Goal: Task Accomplishment & Management: Use online tool/utility

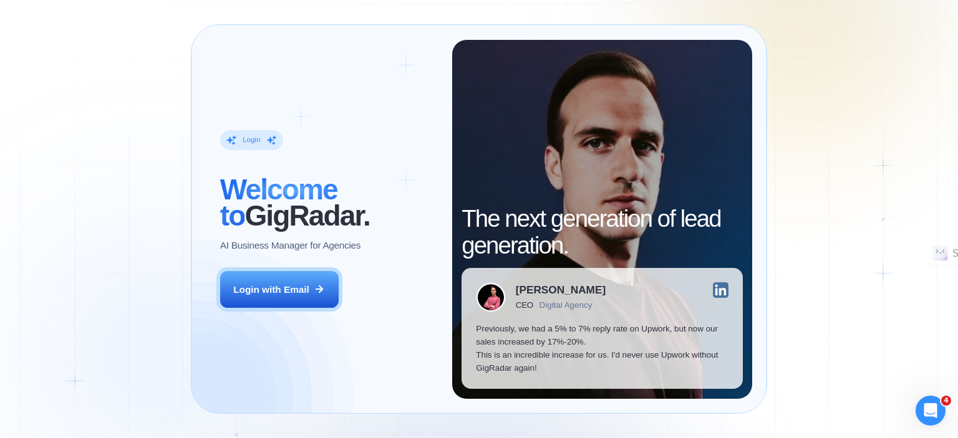
click at [862, 72] on div "Login ‍ Welcome to GigRadar. AI Business Manager for Agencies Login with Email …" at bounding box center [479, 219] width 958 height 438
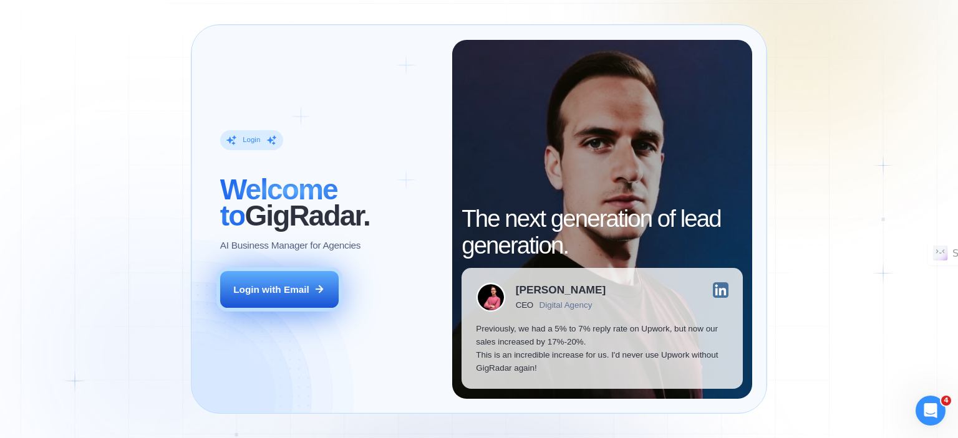
click at [277, 293] on div "Login with Email" at bounding box center [271, 289] width 76 height 13
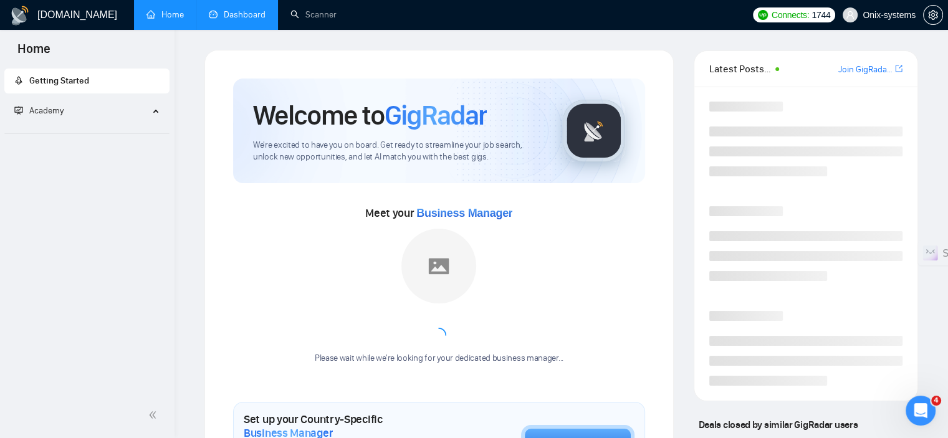
click at [218, 9] on link "Dashboard" at bounding box center [237, 14] width 57 height 11
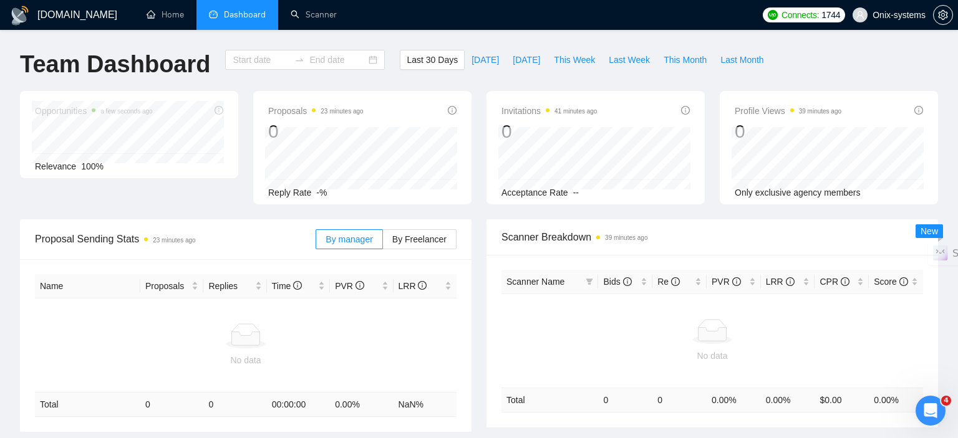
type input "2025-08-30"
type input "2025-09-29"
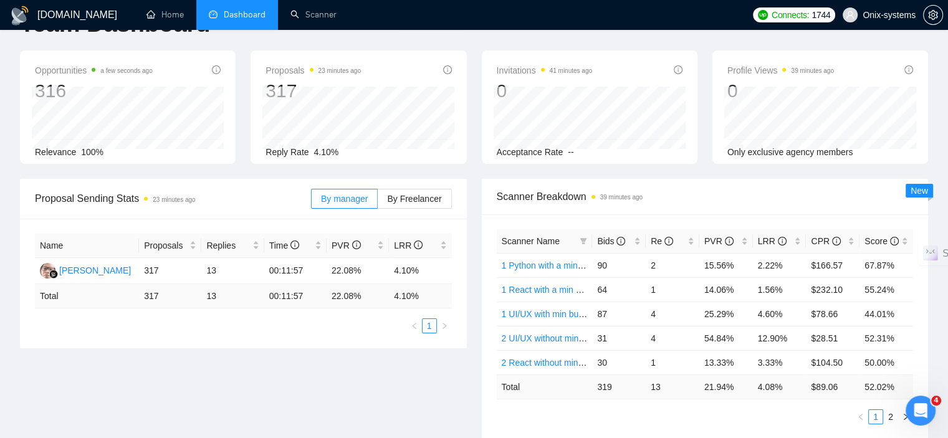
scroll to position [62, 0]
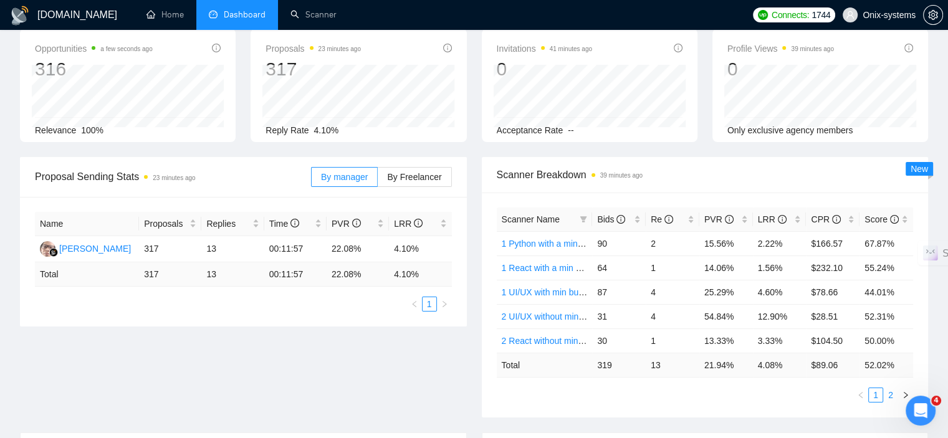
click at [893, 394] on link "2" at bounding box center [891, 395] width 14 height 14
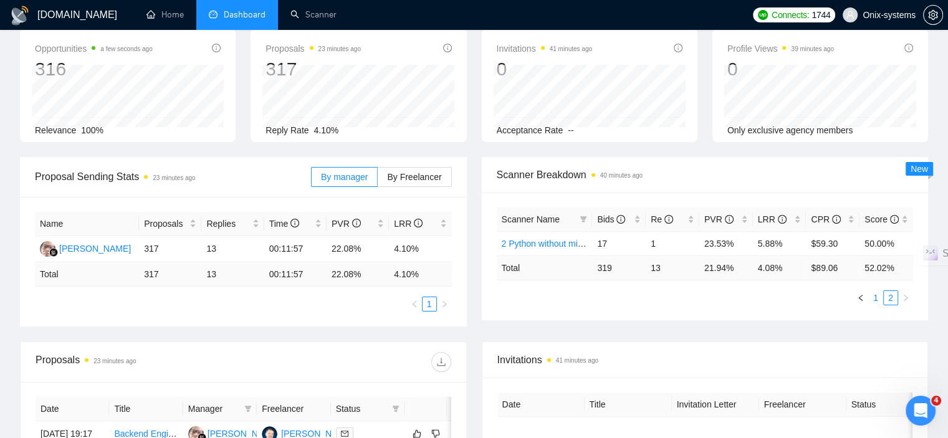
click at [873, 296] on link "1" at bounding box center [876, 298] width 14 height 14
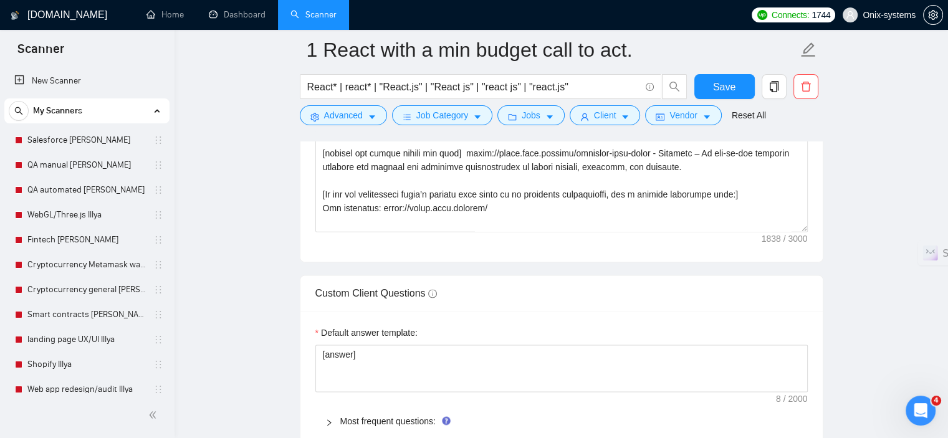
scroll to position [1684, 0]
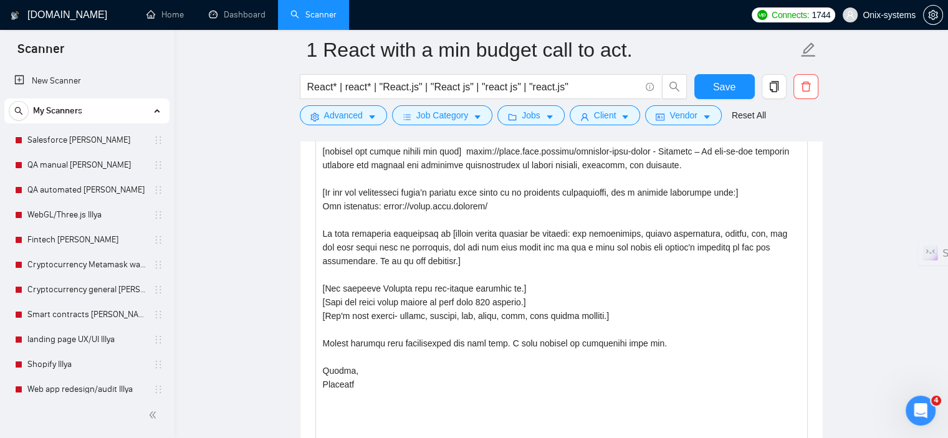
drag, startPoint x: 802, startPoint y: 221, endPoint x: 864, endPoint y: 441, distance: 228.8
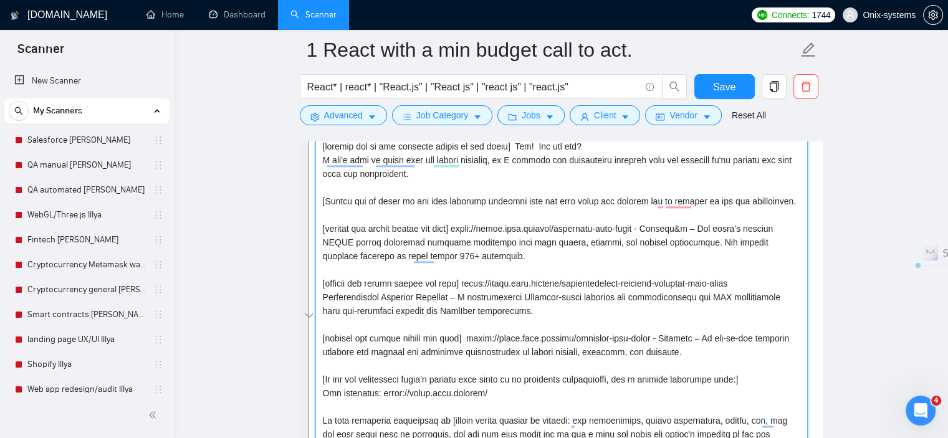
scroll to position [1309, 0]
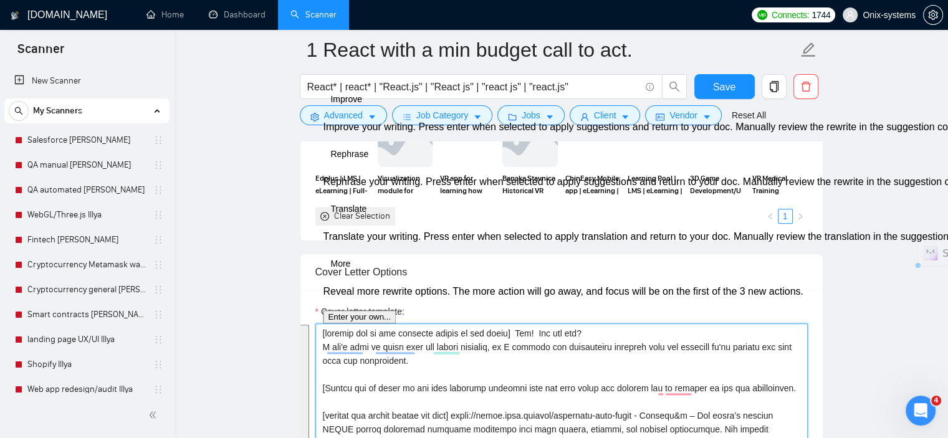
drag, startPoint x: 362, startPoint y: 387, endPoint x: 321, endPoint y: 334, distance: 68.0
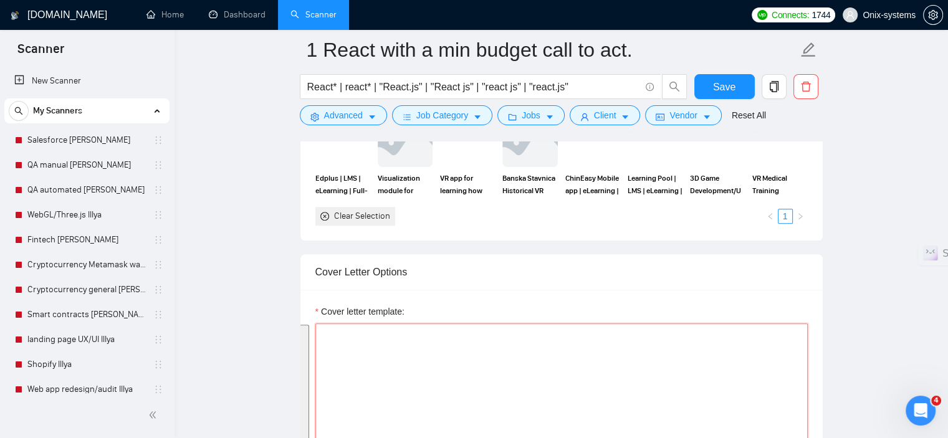
paste textarea "[Start with a short joke related to the niche or location, playful but professi…"
type textarea "[Start with a short joke related to the niche or location, playful but professi…"
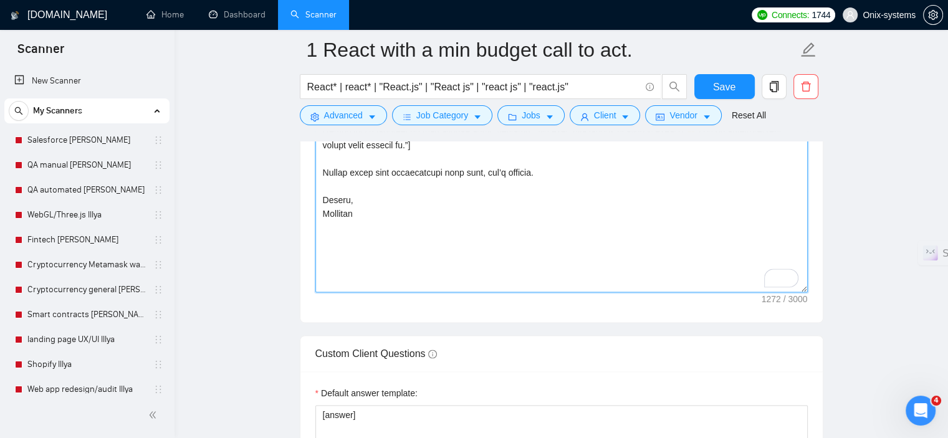
scroll to position [1846, 0]
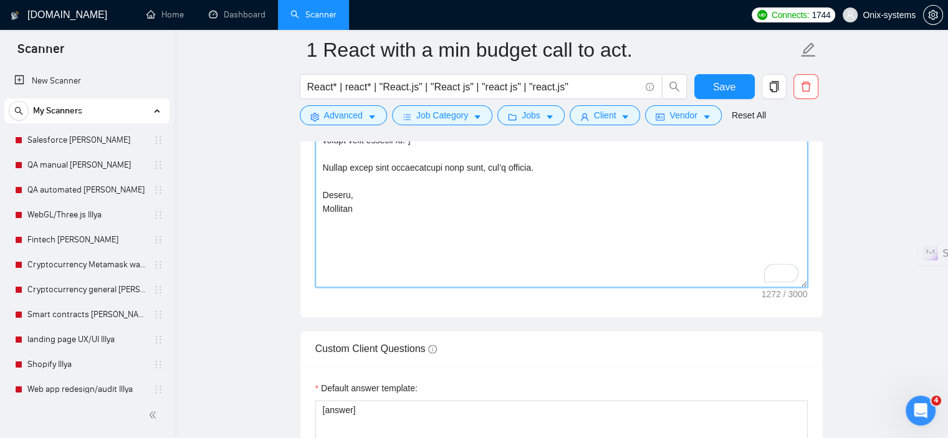
click at [807, 279] on textarea "Cover letter template:" at bounding box center [562, 37] width 493 height 500
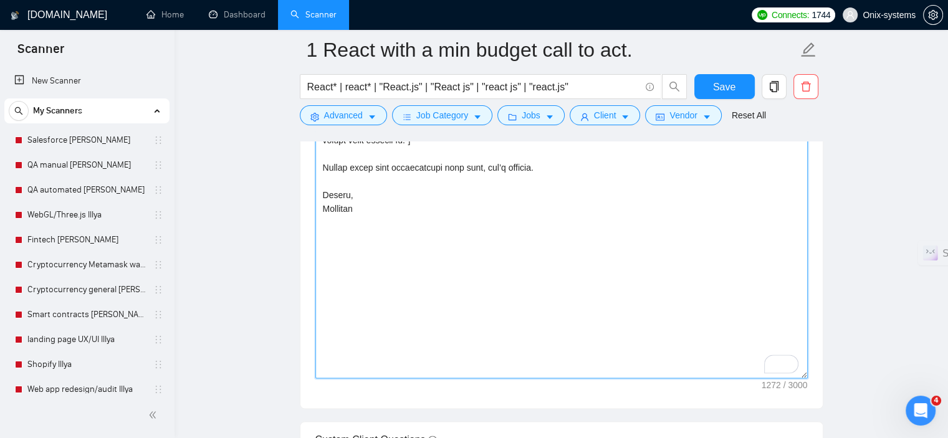
drag, startPoint x: 804, startPoint y: 281, endPoint x: 810, endPoint y: 386, distance: 104.9
click at [810, 386] on div "Cover letter template:" at bounding box center [562, 81] width 523 height 655
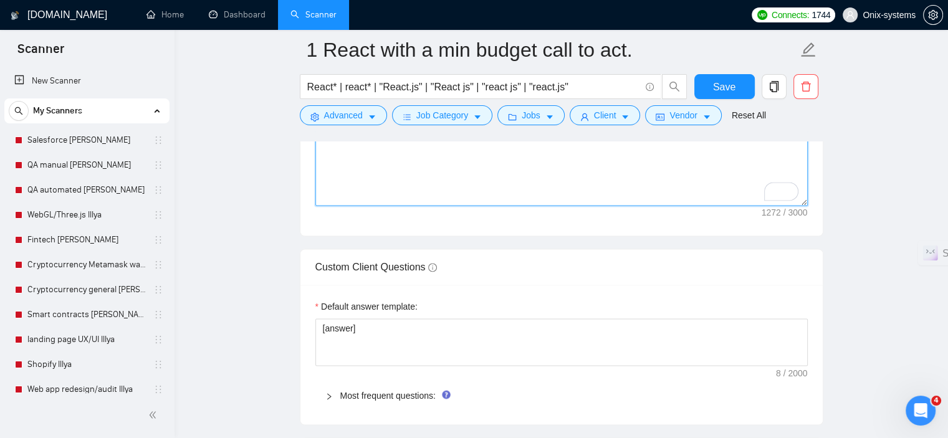
scroll to position [2033, 0]
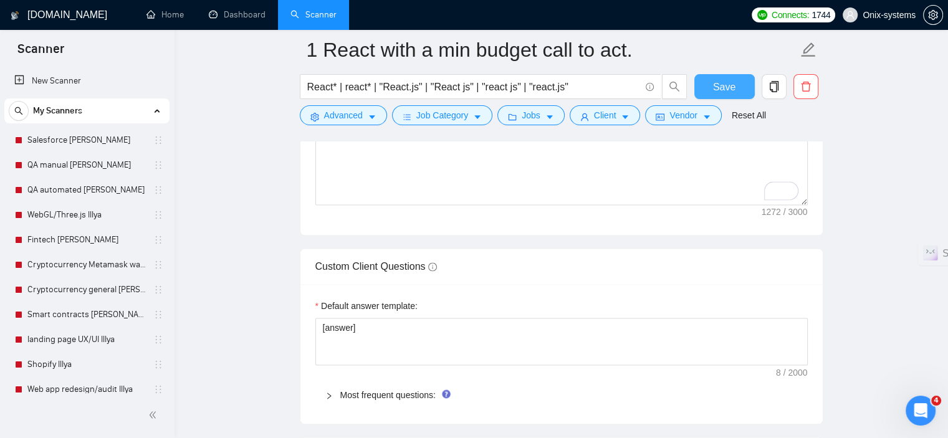
drag, startPoint x: 715, startPoint y: 82, endPoint x: 748, endPoint y: 241, distance: 163.0
click at [715, 82] on span "Save" at bounding box center [724, 87] width 22 height 16
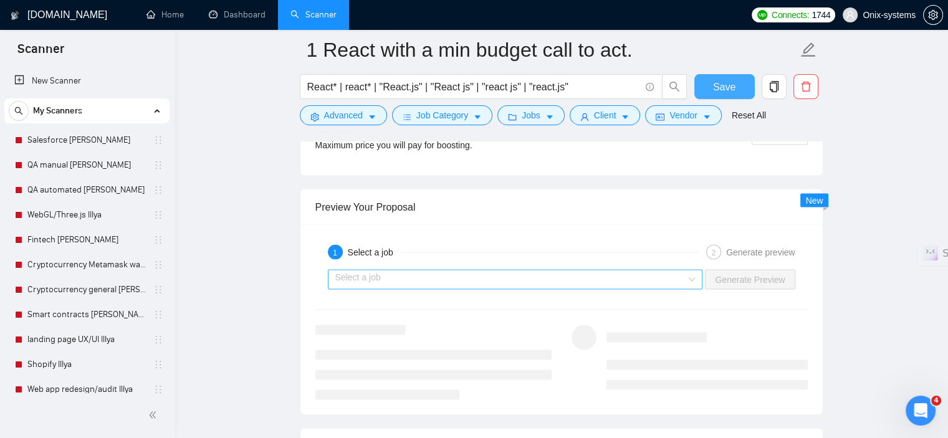
scroll to position [2469, 0]
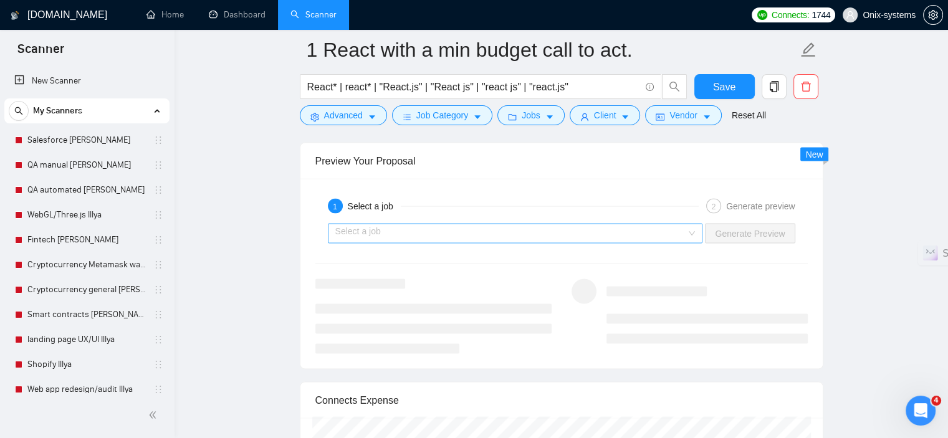
click at [541, 236] on input "search" at bounding box center [511, 233] width 352 height 19
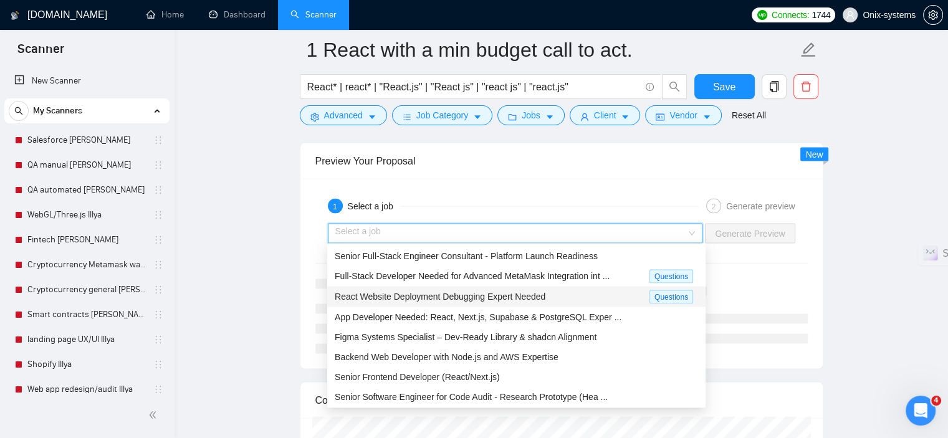
click at [537, 292] on span "React Website Deployment Debugging Expert Needed" at bounding box center [440, 297] width 211 height 10
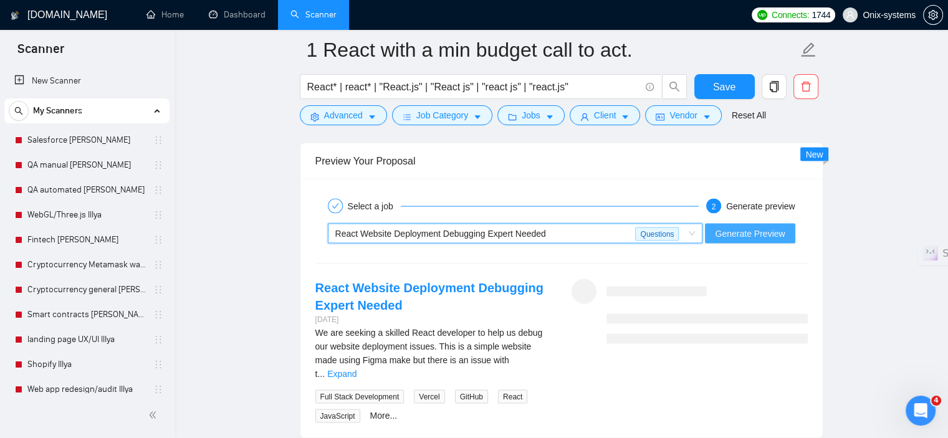
click at [736, 233] on span "Generate Preview" at bounding box center [750, 234] width 70 height 14
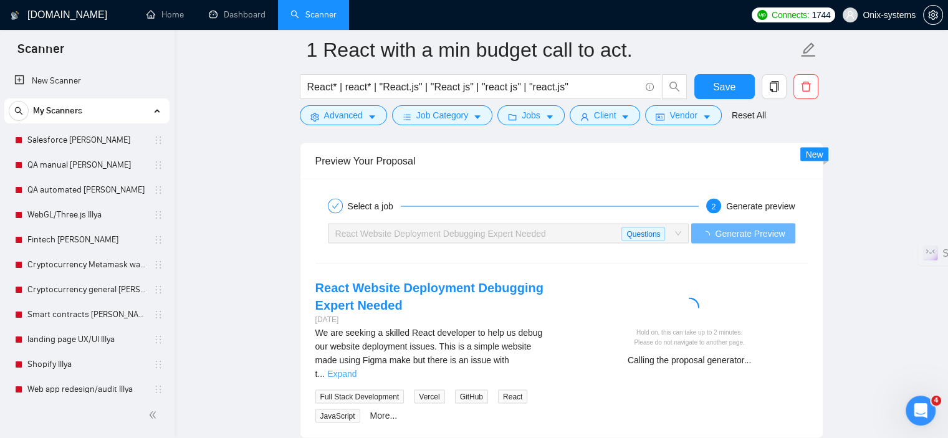
click at [357, 369] on link "Expand" at bounding box center [341, 374] width 29 height 10
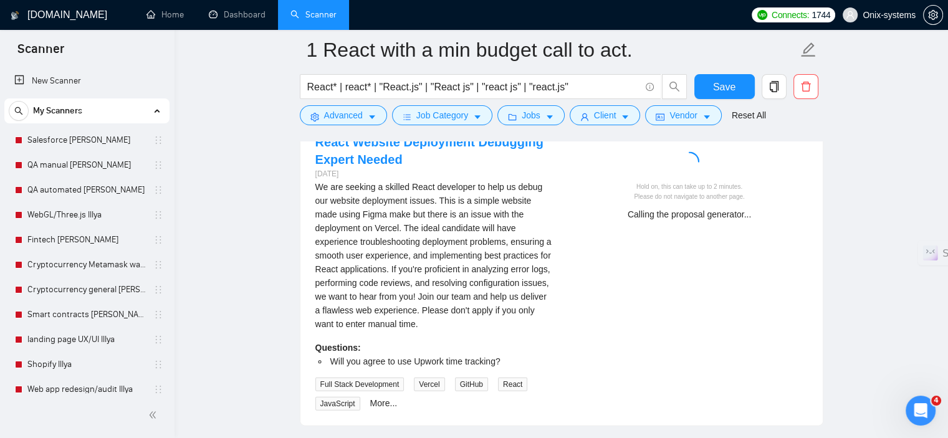
scroll to position [2594, 0]
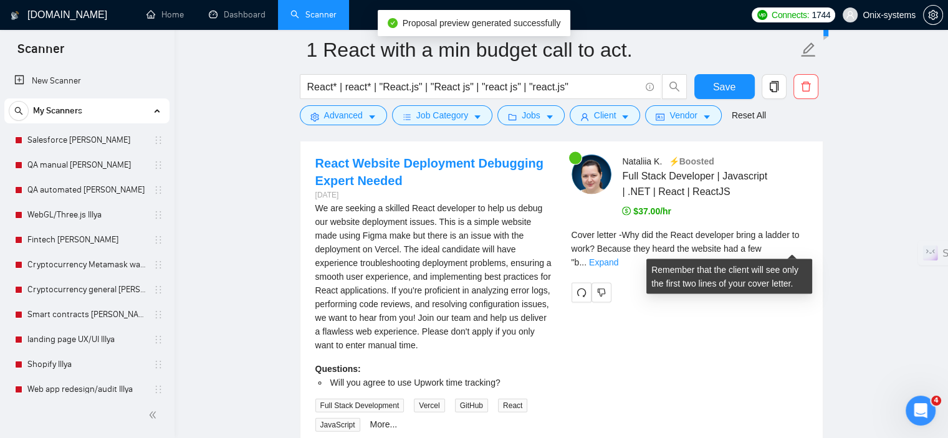
click at [619, 258] on link "Expand" at bounding box center [603, 263] width 29 height 10
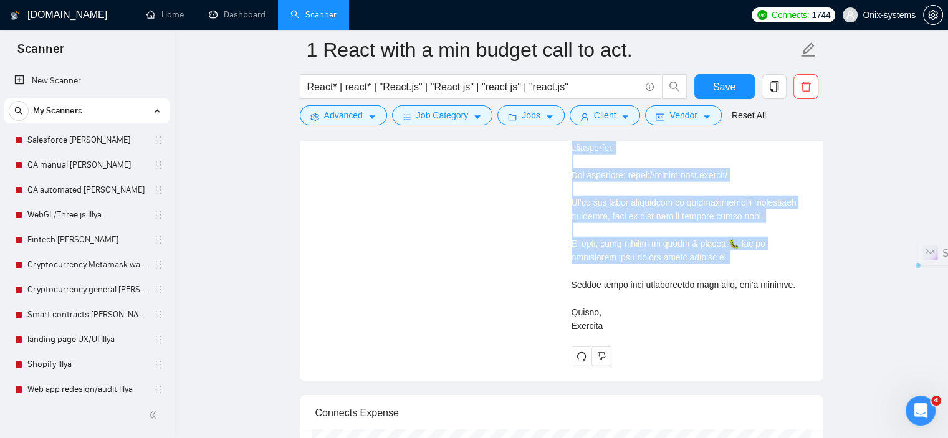
scroll to position [3030, 0]
drag, startPoint x: 571, startPoint y: 246, endPoint x: 636, endPoint y: 321, distance: 99.0
click at [636, 321] on div "Cover letter" at bounding box center [690, 92] width 236 height 480
copy div "Why did the React developer bring a ladder to work? Because they heard the webs…"
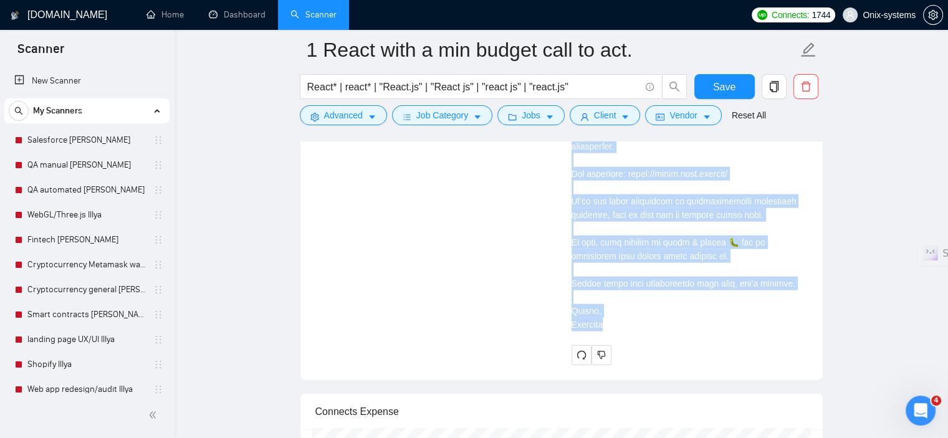
click at [668, 332] on div "Cover letter" at bounding box center [690, 96] width 236 height 489
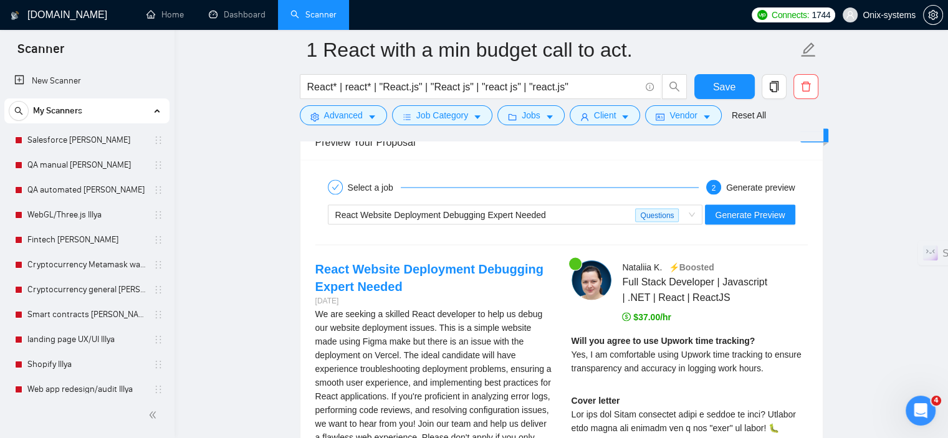
scroll to position [2469, 0]
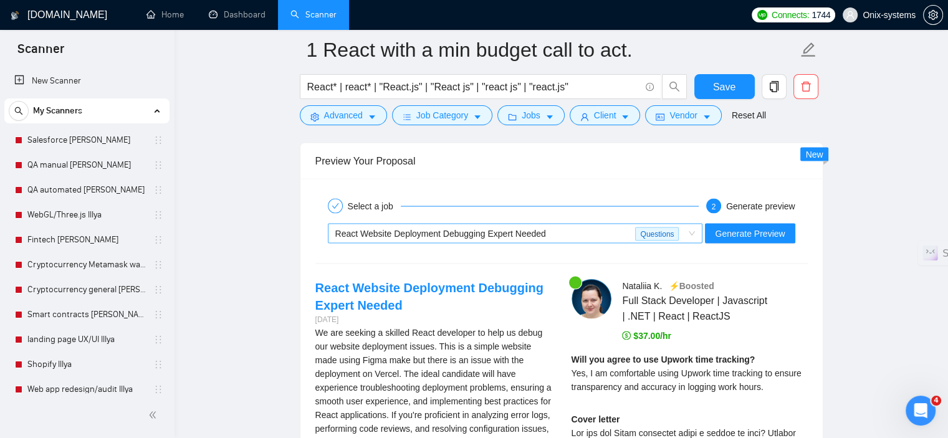
click at [491, 234] on span "React Website Deployment Debugging Expert Needed" at bounding box center [440, 234] width 211 height 10
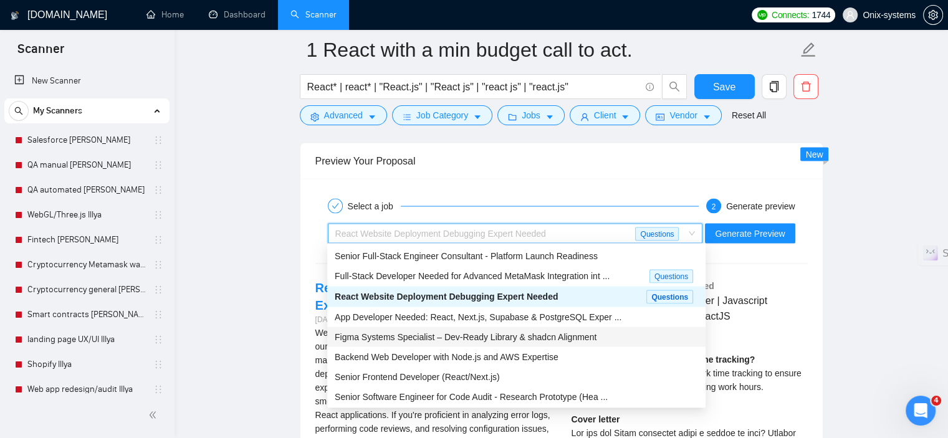
click at [478, 340] on span "Figma Systems Specialist – Dev-Ready Library & shadcn Alignment" at bounding box center [466, 337] width 262 height 10
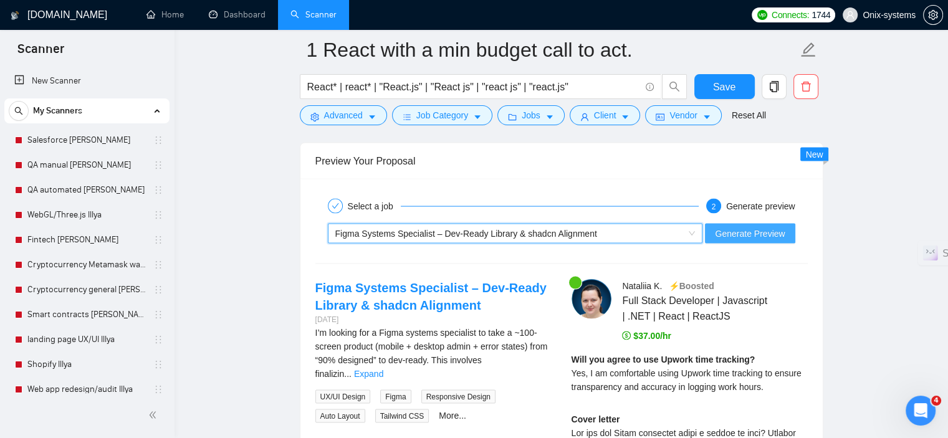
click at [743, 234] on span "Generate Preview" at bounding box center [750, 234] width 70 height 14
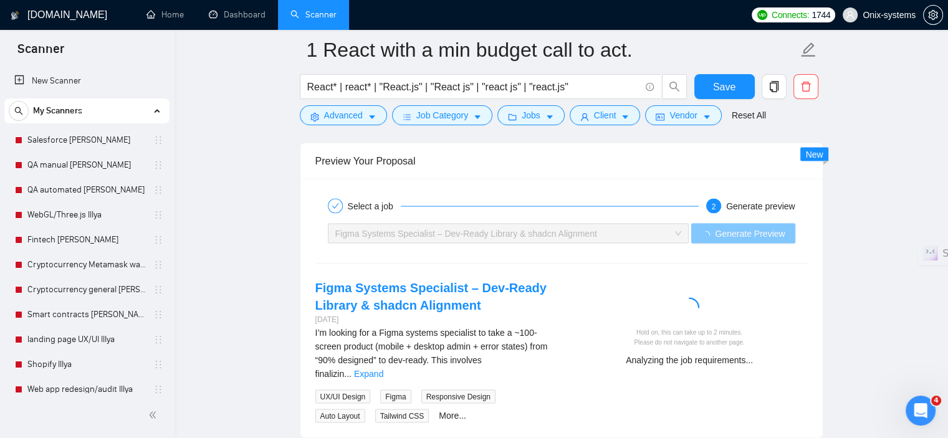
scroll to position [2532, 0]
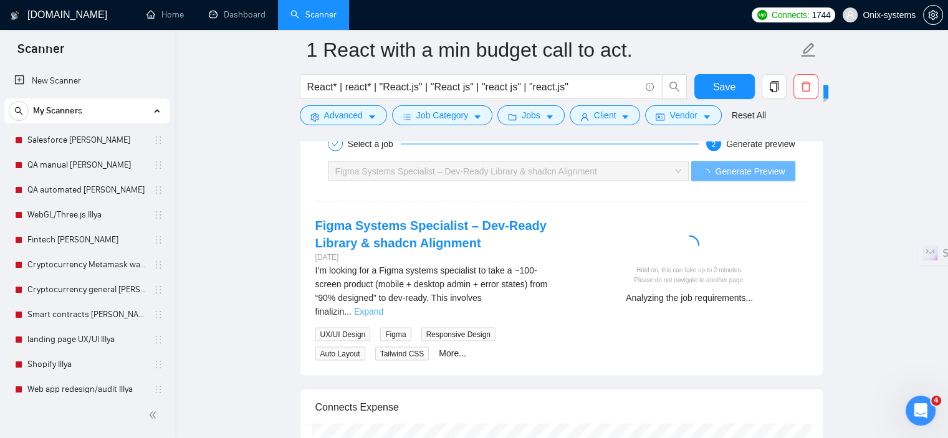
click at [383, 307] on link "Expand" at bounding box center [368, 312] width 29 height 10
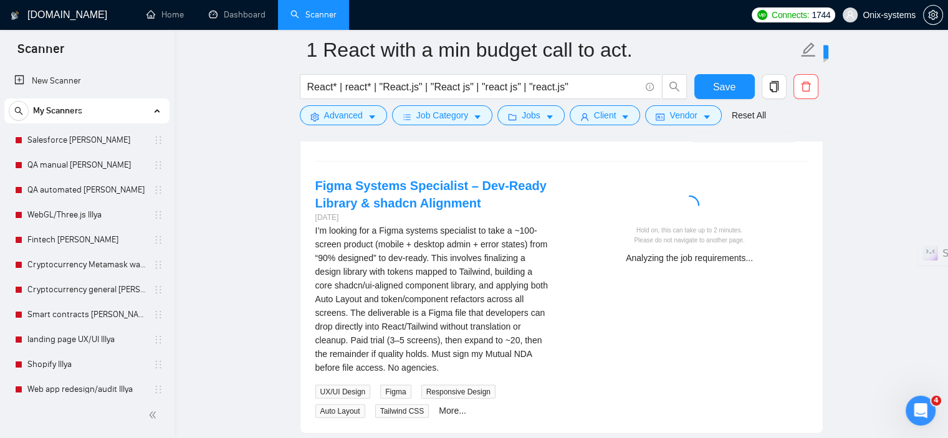
scroll to position [2594, 0]
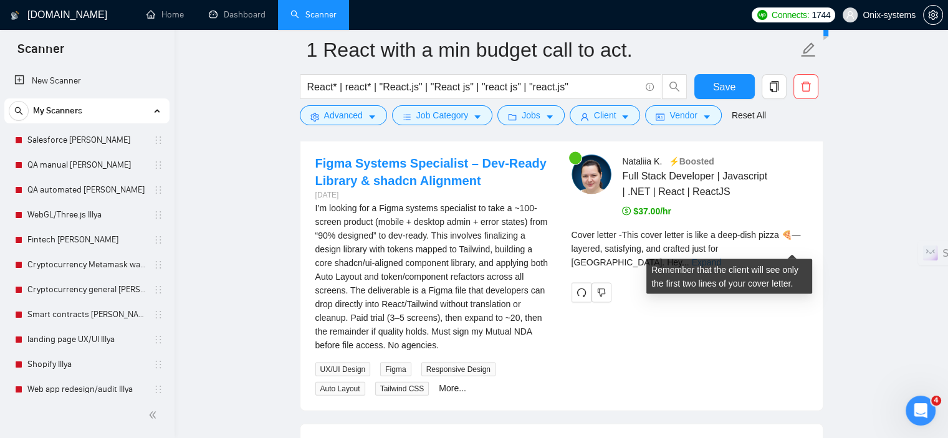
click at [721, 258] on link "Expand" at bounding box center [706, 263] width 29 height 10
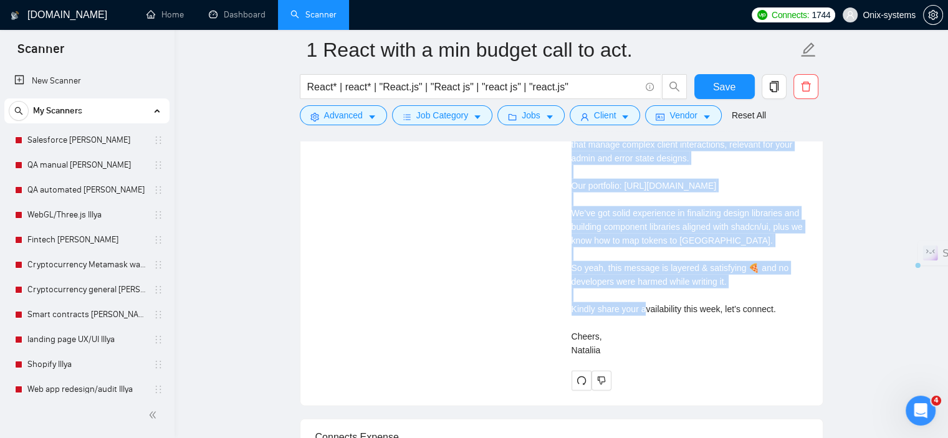
scroll to position [2968, 0]
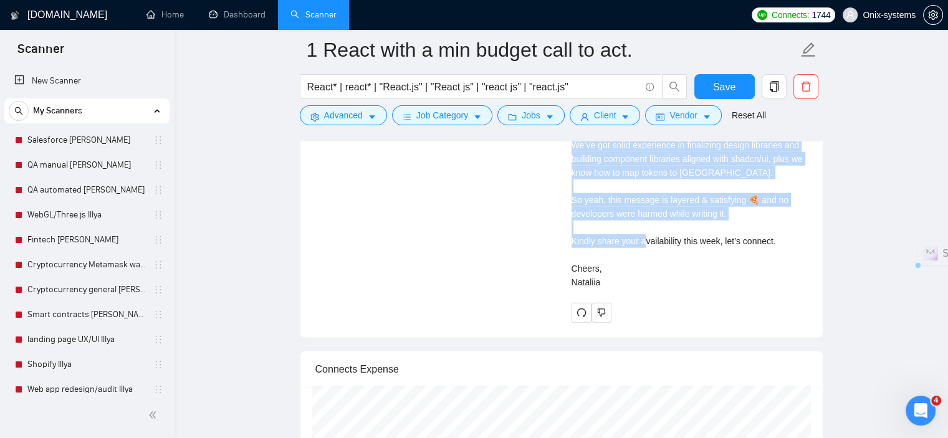
drag, startPoint x: 571, startPoint y: 195, endPoint x: 660, endPoint y: 277, distance: 121.3
click at [660, 277] on div "Nataliia K . ⚡️Boosted Full Stack Developer | Javascript | .NET | React | React…" at bounding box center [690, 52] width 256 height 542
copy div "This cover letter is like a deep-dish pizza 🍕—layered, satisfying, and crafted …"
click at [586, 231] on div "Cover letter This cover letter is like a deep-dish pizza 🍕—layered, satisfying,…" at bounding box center [690, 76] width 236 height 425
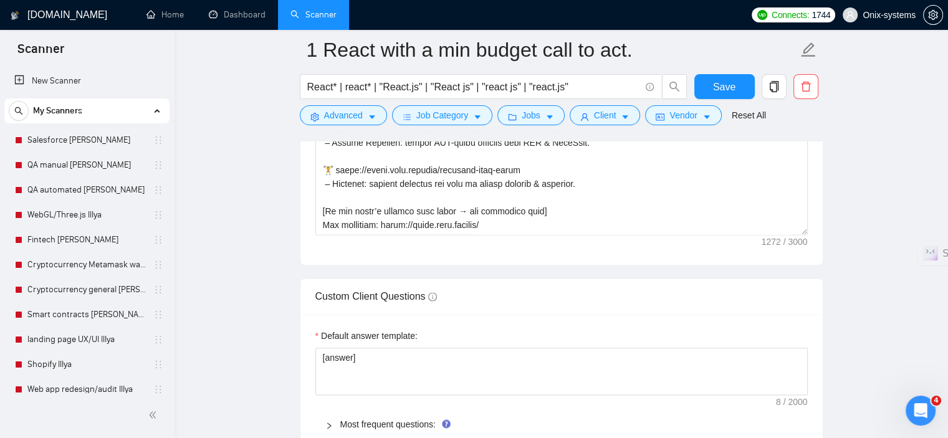
scroll to position [1659, 0]
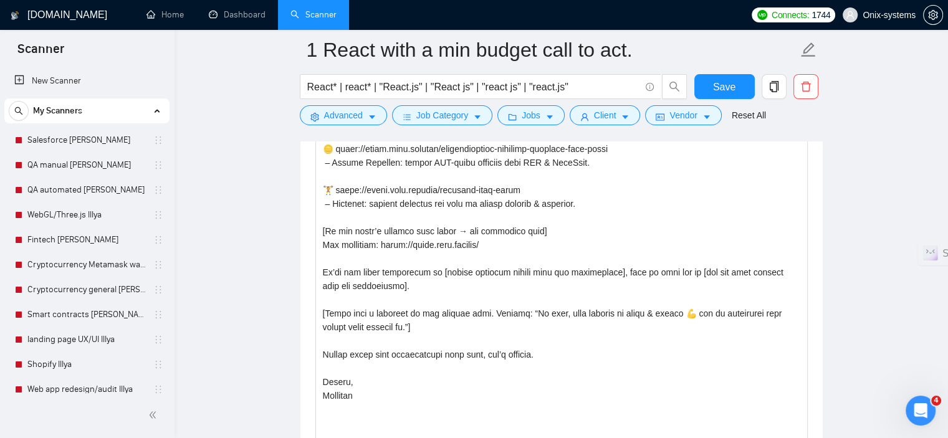
drag, startPoint x: 801, startPoint y: 249, endPoint x: 857, endPoint y: 448, distance: 207.4
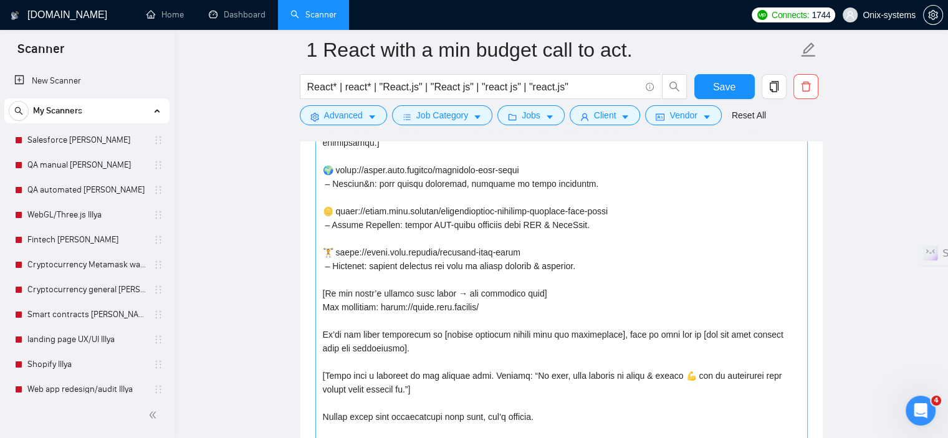
scroll to position [1409, 0]
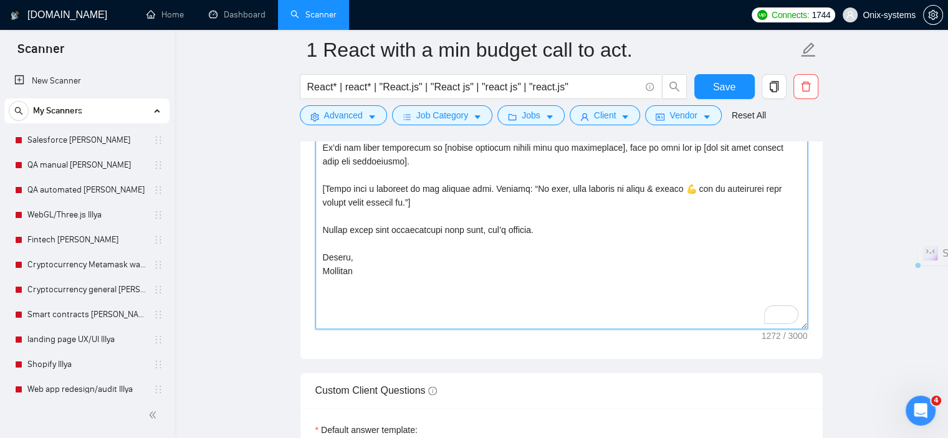
drag, startPoint x: 322, startPoint y: 233, endPoint x: 501, endPoint y: 304, distance: 192.6
click at [501, 304] on textarea "Cover letter template:" at bounding box center [562, 90] width 493 height 480
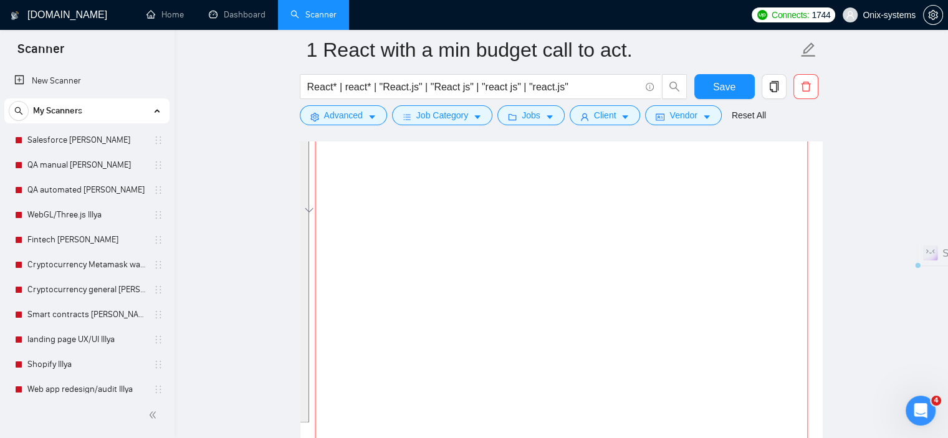
paste textarea "[loremip dol si ame consecte adipis el sed doeiu] [Tempor i utlab, etdol magn (…"
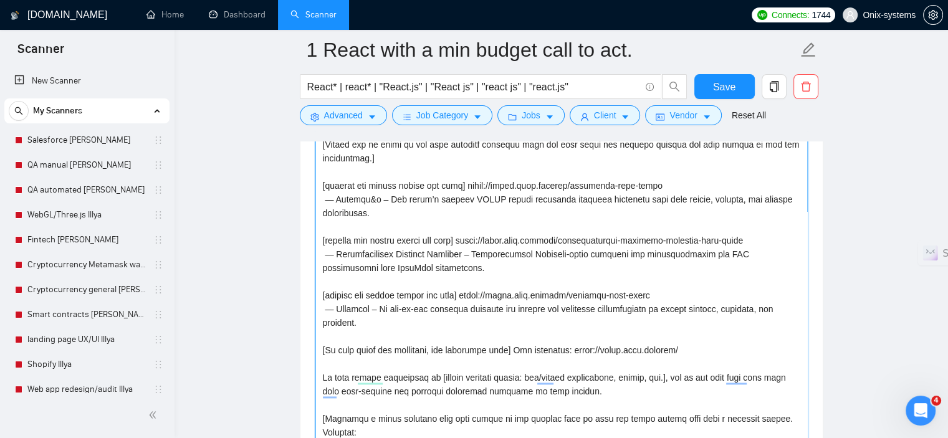
scroll to position [1609, 0]
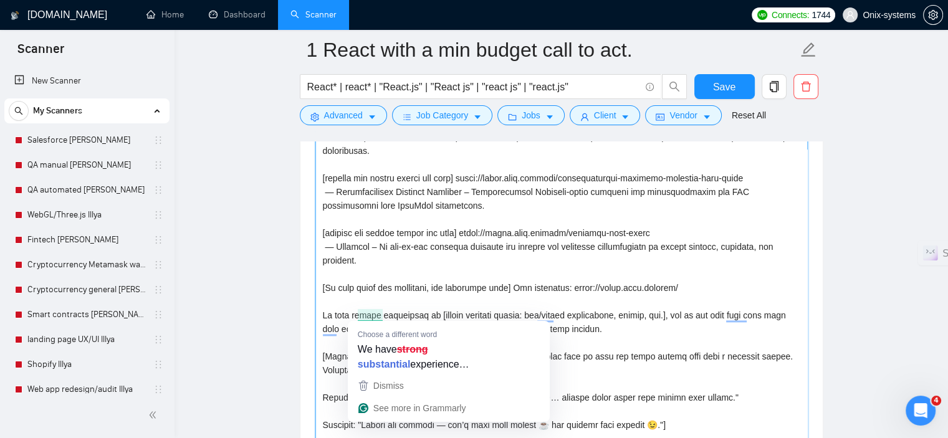
click at [667, 331] on textarea "Cover letter template:" at bounding box center [562, 264] width 493 height 480
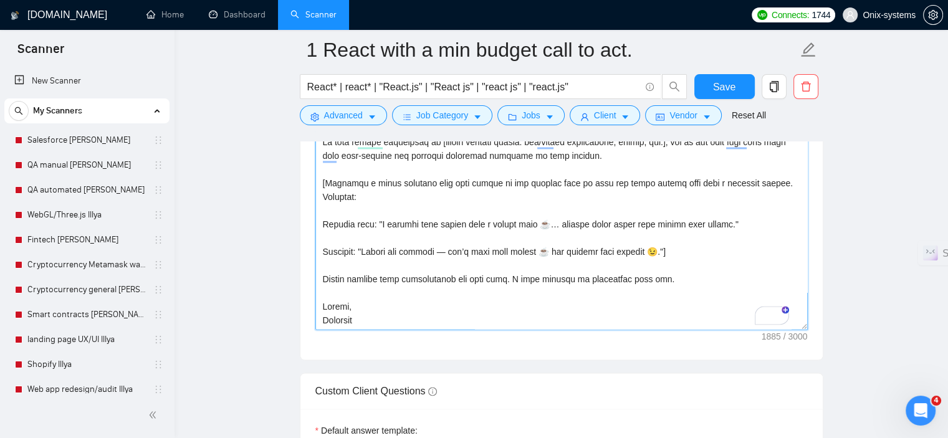
scroll to position [1796, 0]
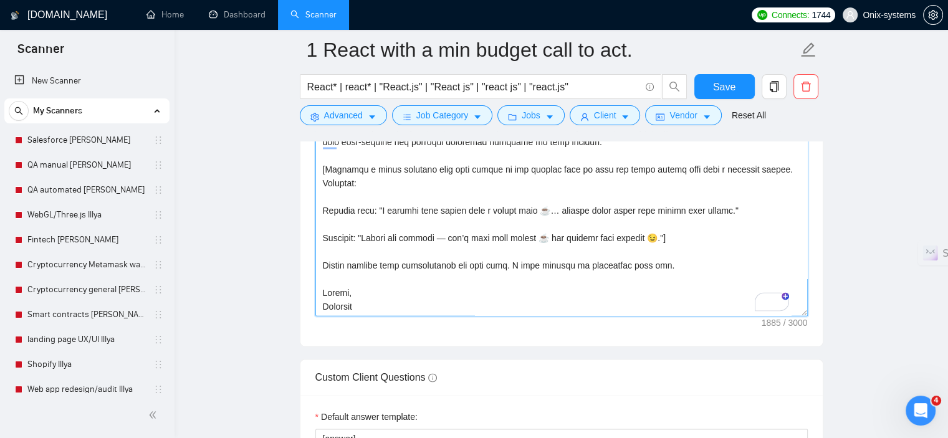
click at [324, 237] on textarea "Cover letter template:" at bounding box center [562, 77] width 493 height 480
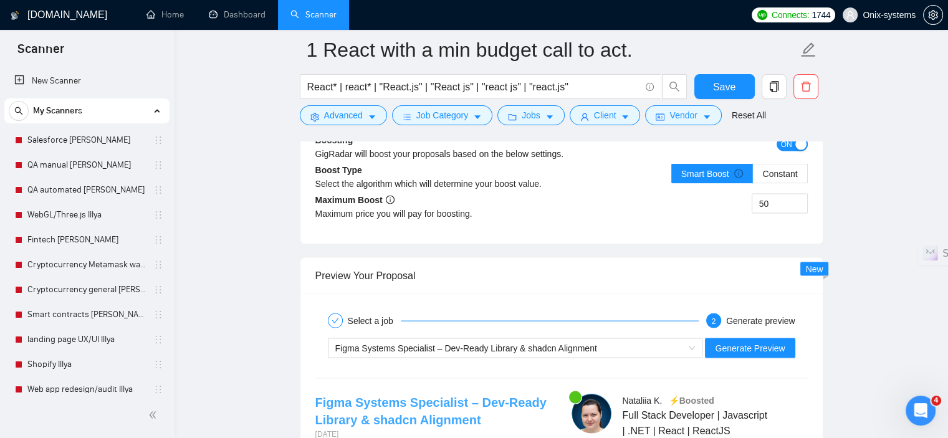
scroll to position [2669, 0]
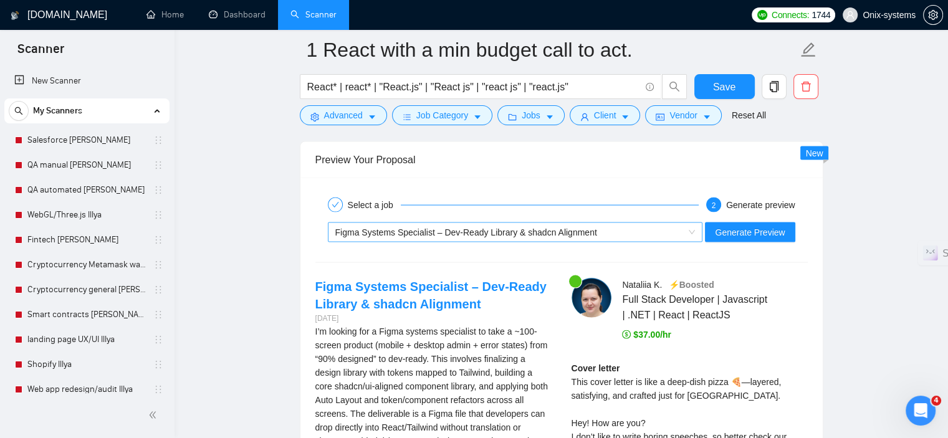
click at [428, 234] on span "Figma Systems Specialist – Dev-Ready Library & shadcn Alignment" at bounding box center [466, 233] width 262 height 10
type textarea "[loremip dol si ame consecte adipis el sed doeiu] [Tempor i utlab, etdol magn (…"
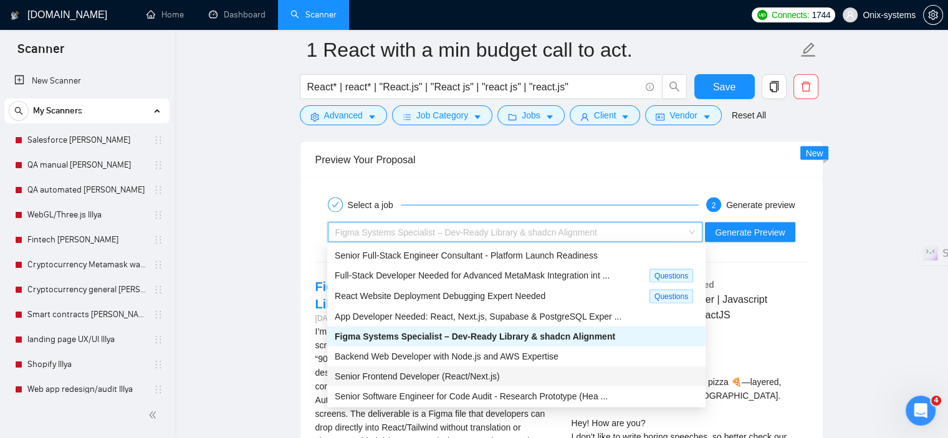
click at [410, 378] on span "Senior Frontend Developer (React/Next.js)" at bounding box center [417, 377] width 165 height 10
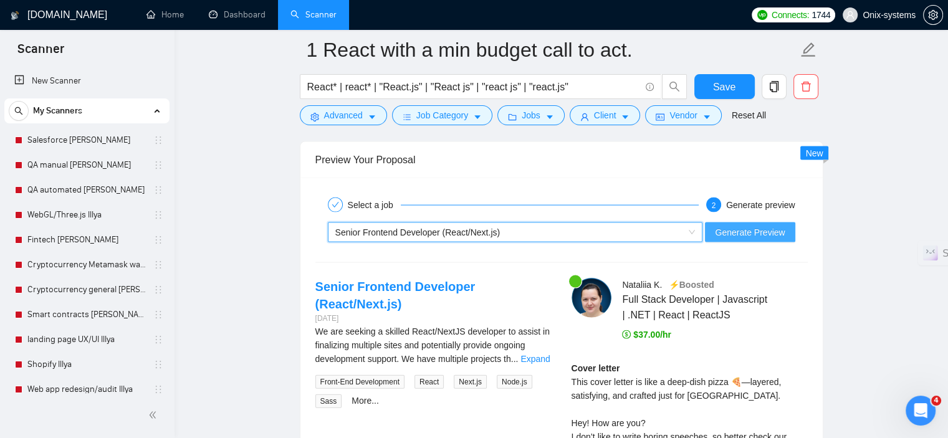
click at [758, 234] on span "Generate Preview" at bounding box center [750, 233] width 70 height 14
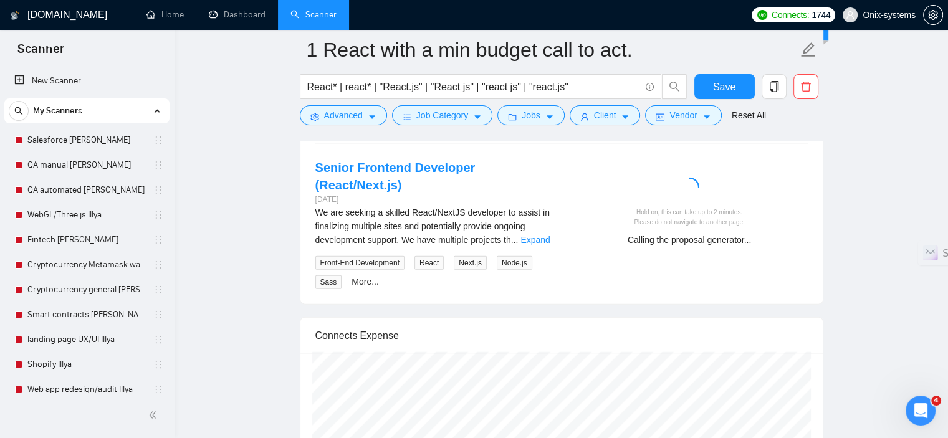
scroll to position [2794, 0]
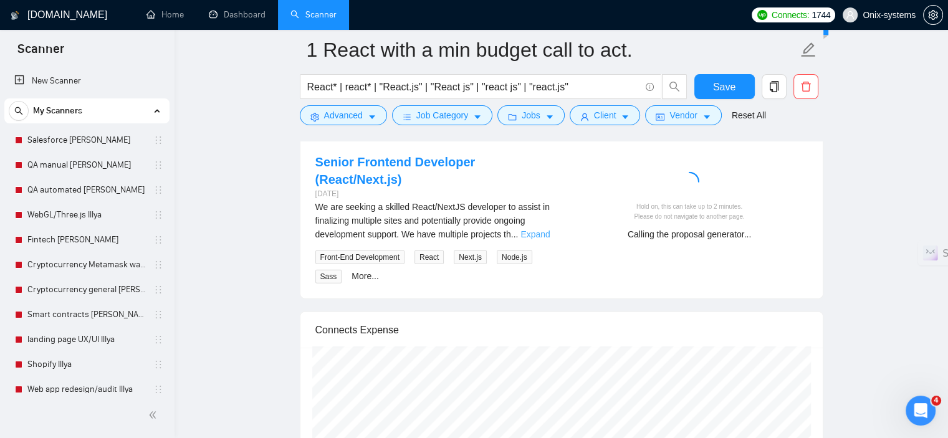
click at [528, 231] on link "Expand" at bounding box center [535, 234] width 29 height 10
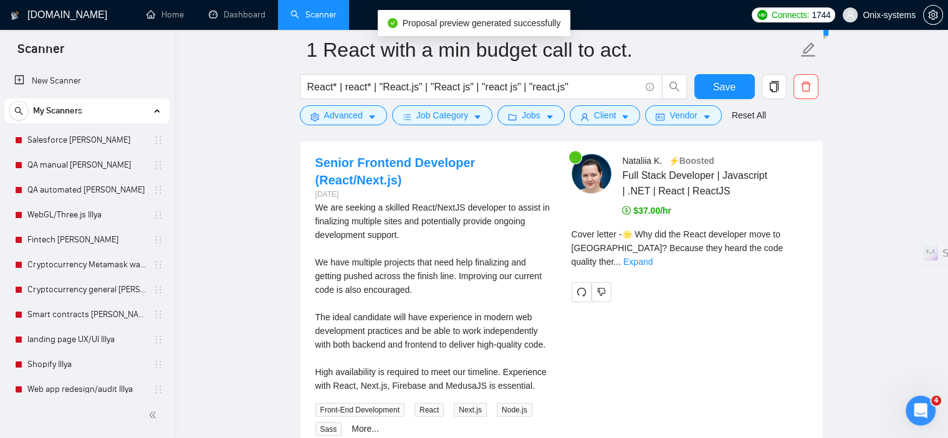
scroll to position [0, 0]
click at [653, 256] on link "Expand" at bounding box center [638, 261] width 29 height 10
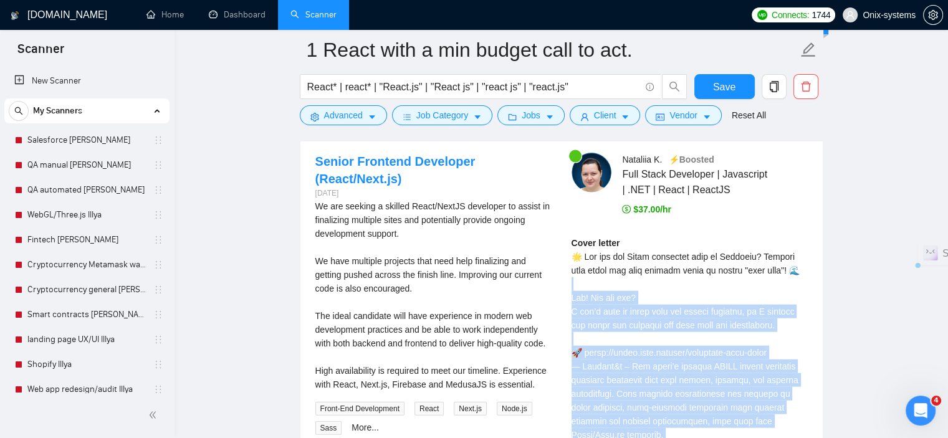
scroll to position [2794, 0]
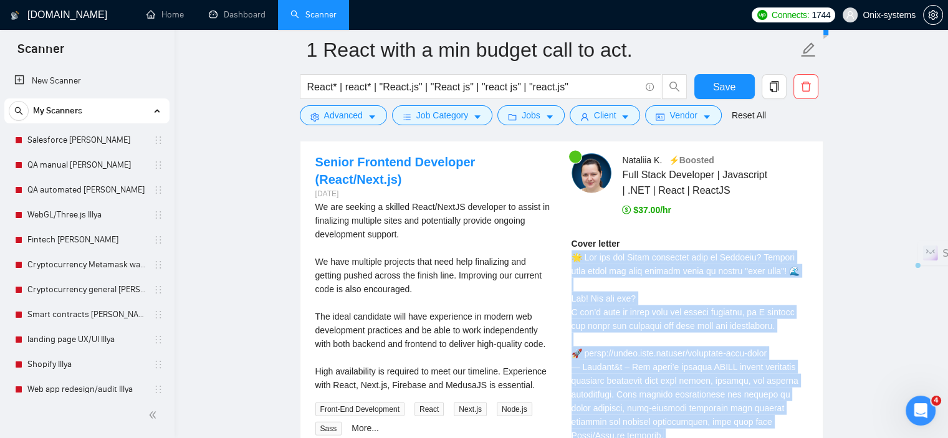
drag, startPoint x: 612, startPoint y: 346, endPoint x: 576, endPoint y: 256, distance: 96.8
copy div "🌟 Why did the React developer move to Winthrop? Because they heard the code qua…"
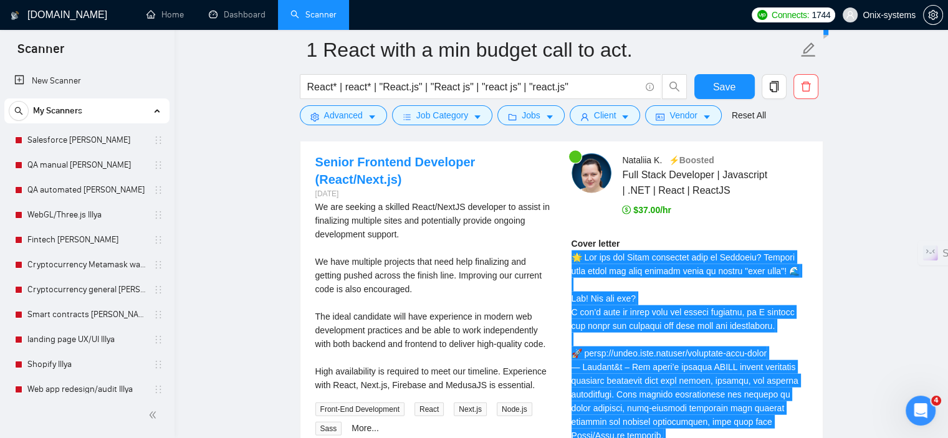
scroll to position [20, 0]
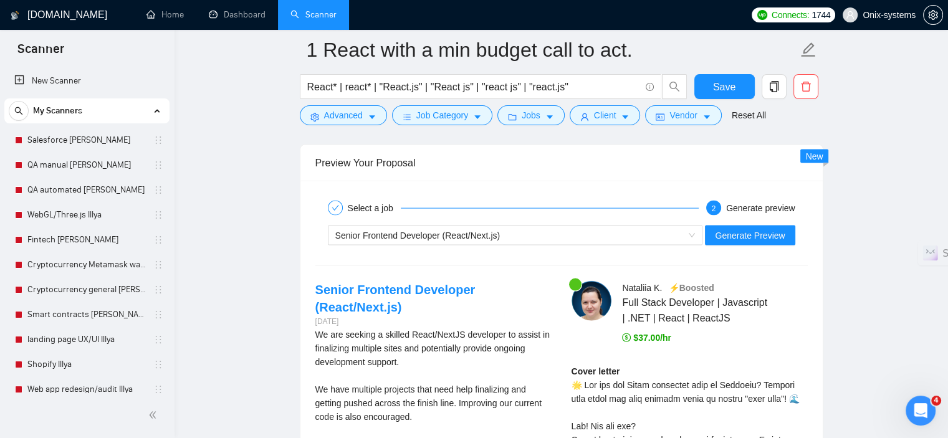
scroll to position [2732, 0]
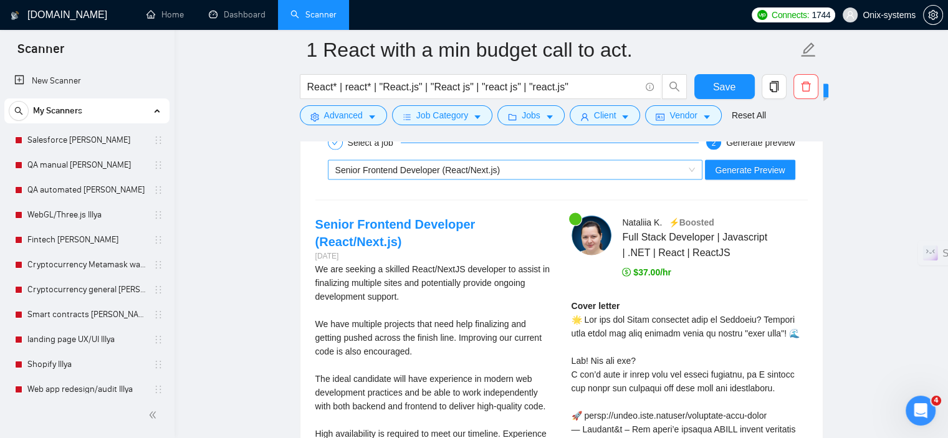
click at [425, 165] on span "Senior Frontend Developer (React/Next.js)" at bounding box center [417, 170] width 165 height 10
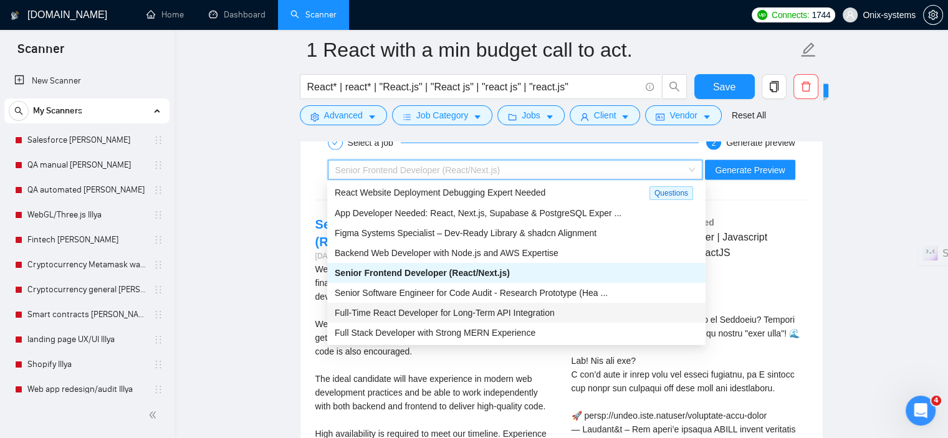
click at [424, 318] on span "Full-Time React Developer for Long-Term API Integration" at bounding box center [445, 313] width 220 height 10
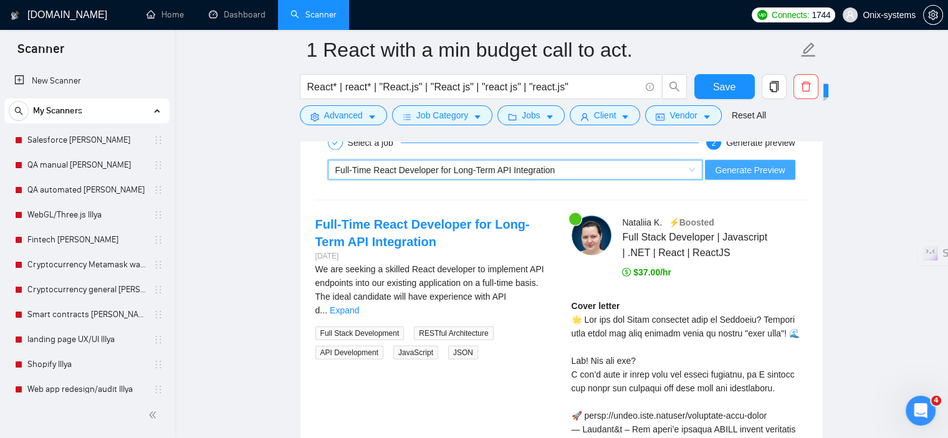
click at [763, 173] on span "Generate Preview" at bounding box center [750, 170] width 70 height 14
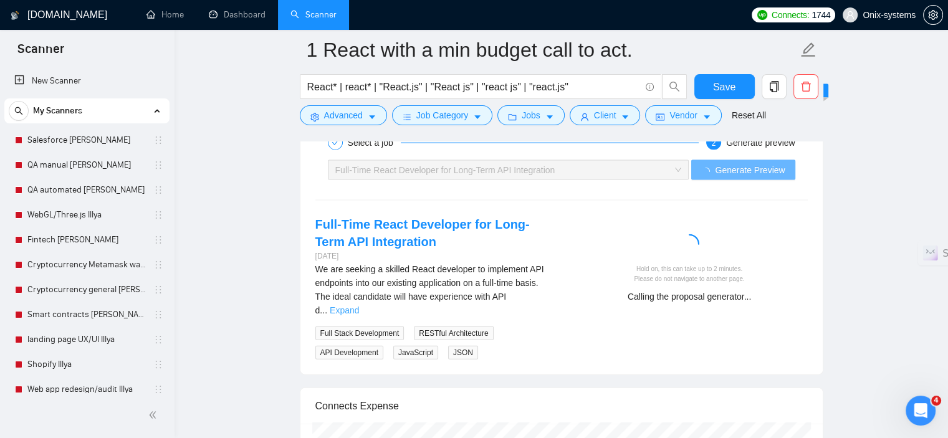
click at [359, 306] on link "Expand" at bounding box center [344, 311] width 29 height 10
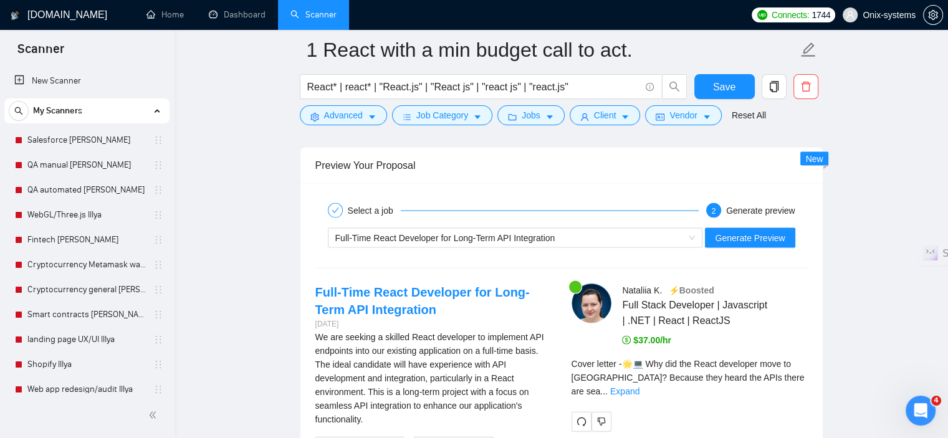
scroll to position [2669, 0]
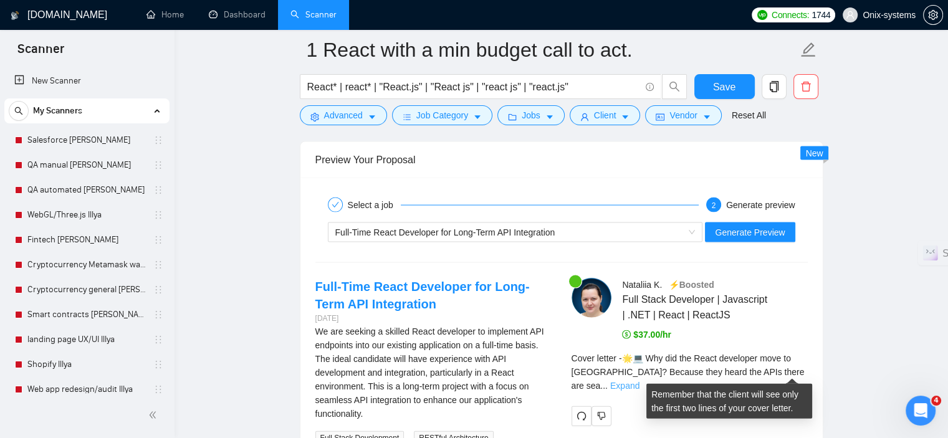
click at [640, 381] on link "Expand" at bounding box center [624, 386] width 29 height 10
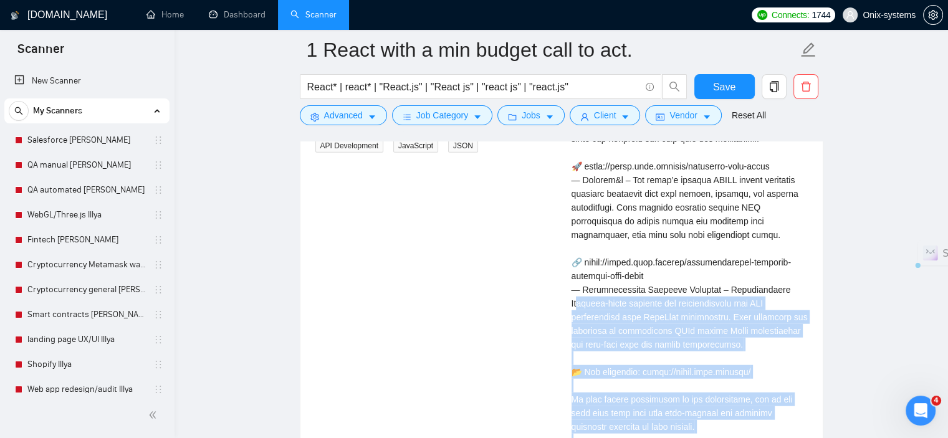
scroll to position [2856, 0]
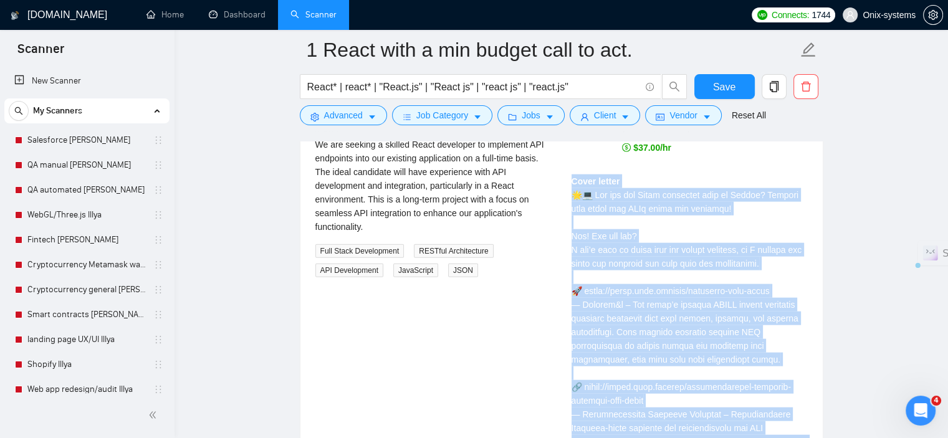
drag, startPoint x: 679, startPoint y: 397, endPoint x: 561, endPoint y: 174, distance: 252.4
click at [562, 174] on div "Nataliia K . ⚡️Boosted Full Stack Developer | Javascript | .NET | React | React…" at bounding box center [690, 410] width 256 height 639
copy div "Cover letter 🌟💻 Why did the React developer move to Carmel? Because they heard …"
click at [811, 261] on div "Nataliia K . ⚡️Boosted Full Stack Developer | Javascript | .NET | React | React…" at bounding box center [690, 410] width 256 height 639
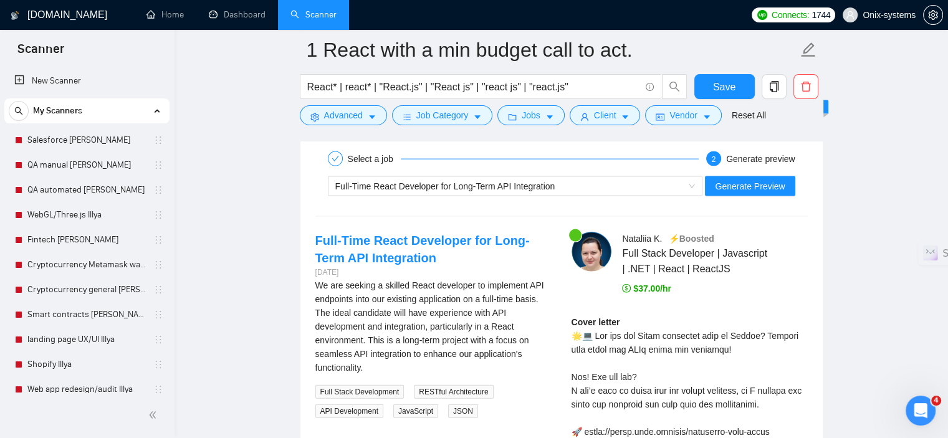
scroll to position [2794, 0]
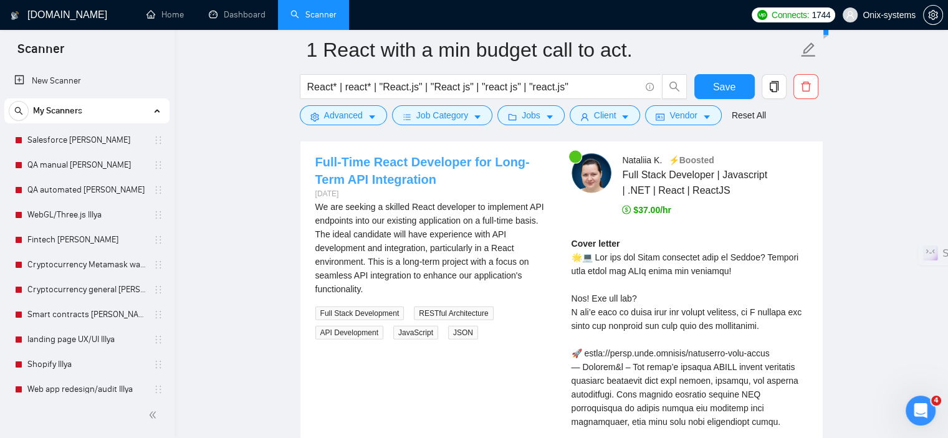
click at [379, 157] on link "Full-Time React Developer for Long-Term API Integration" at bounding box center [423, 170] width 215 height 31
click at [716, 82] on span "Save" at bounding box center [724, 87] width 22 height 16
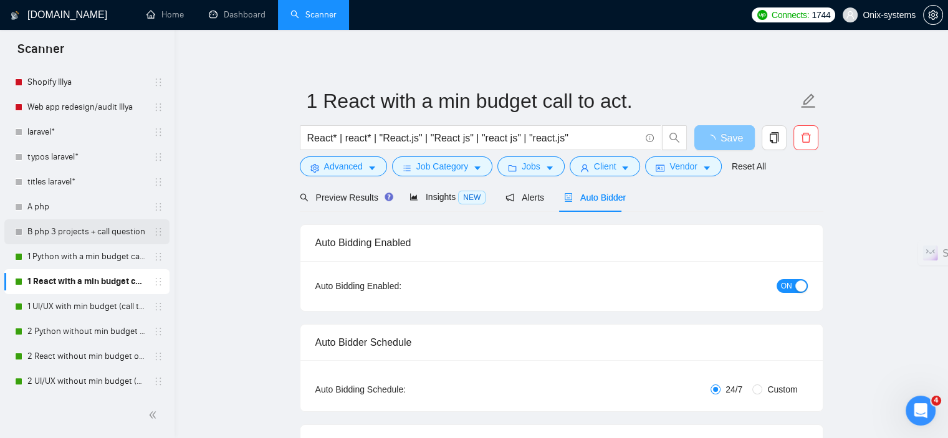
scroll to position [283, 0]
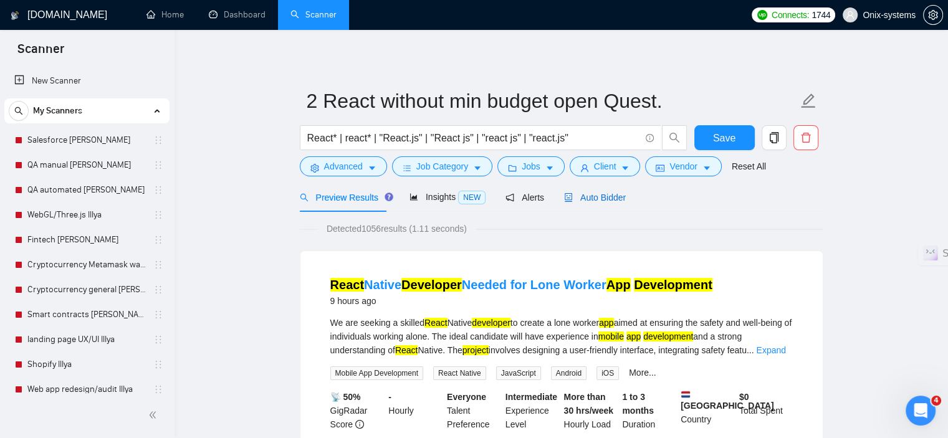
click at [595, 199] on span "Auto Bidder" at bounding box center [595, 198] width 62 height 10
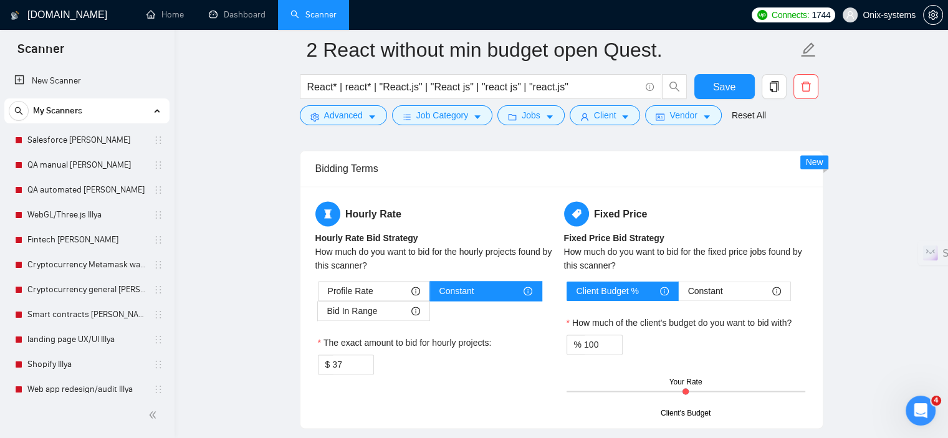
scroll to position [1559, 0]
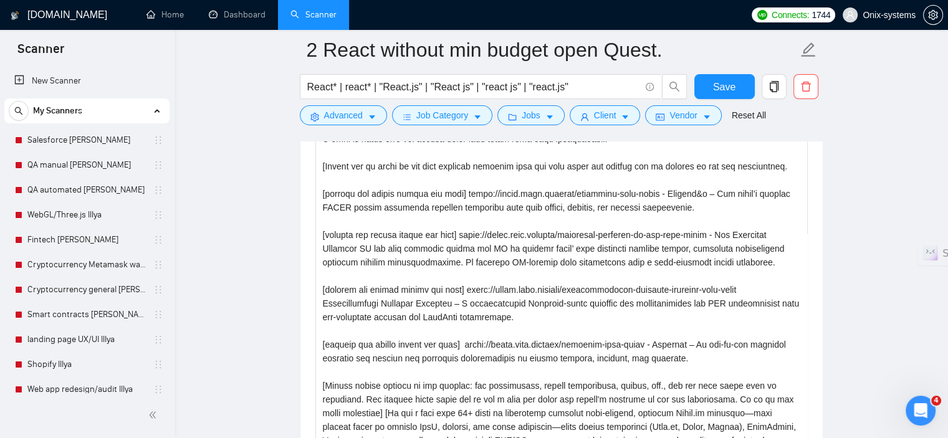
drag, startPoint x: 803, startPoint y: 326, endPoint x: 837, endPoint y: 414, distance: 94.1
click at [837, 414] on main "2 React without min budget open Quest. React* | react* | "React.js" | "React js…" at bounding box center [562, 337] width 734 height 3692
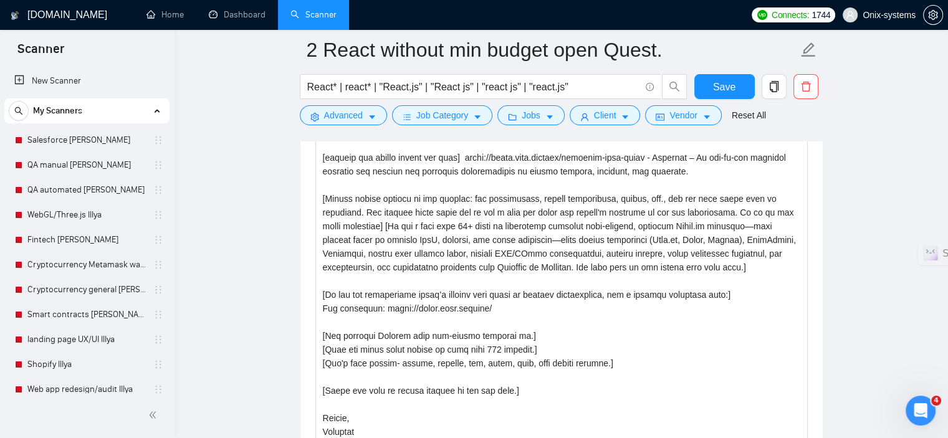
scroll to position [0, 0]
drag, startPoint x: 803, startPoint y: 231, endPoint x: 844, endPoint y: 463, distance: 234.9
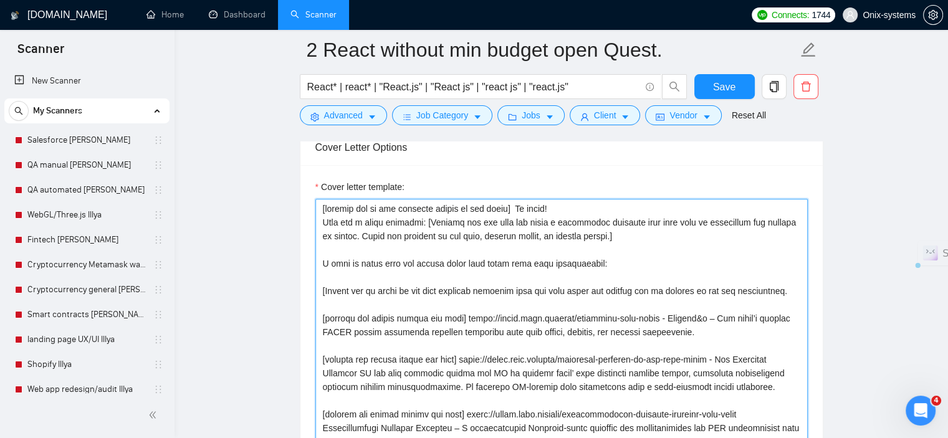
scroll to position [1434, 0]
drag, startPoint x: 389, startPoint y: 404, endPoint x: 322, endPoint y: 167, distance: 246.3
paste textarea "[Loremi d sitam, conse adip (0–6 elitseddo) eiusm te inc utlabo’e dolor ma aliq…"
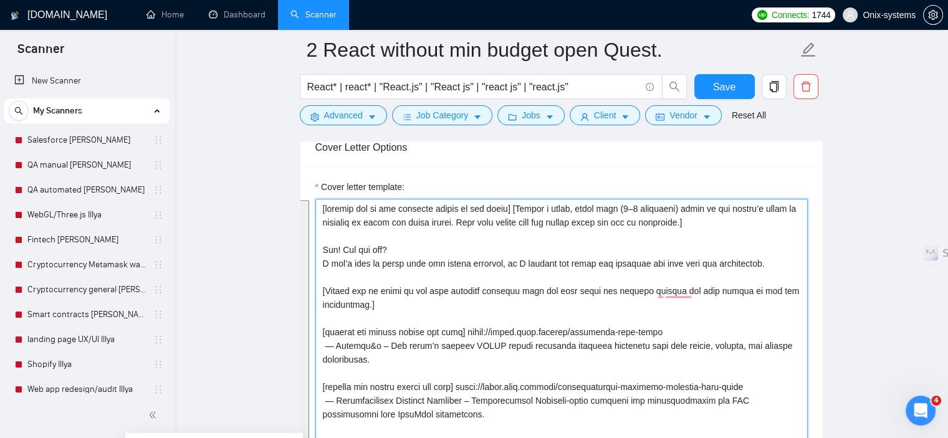
scroll to position [1682, 0]
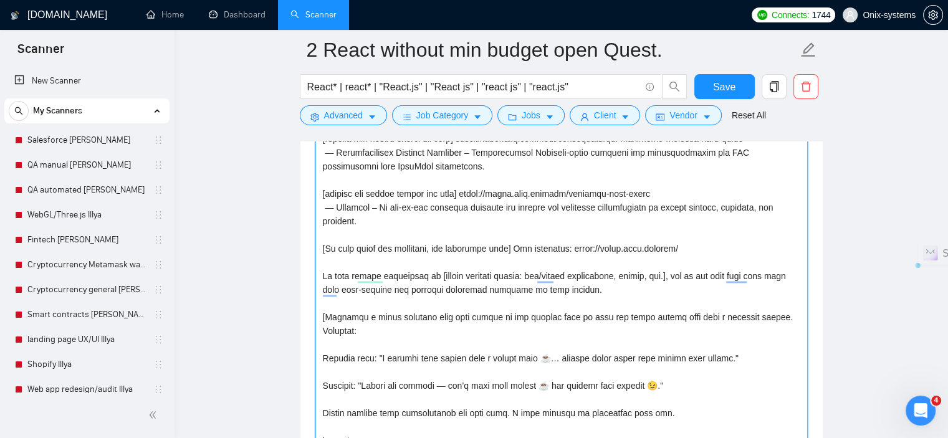
drag, startPoint x: 321, startPoint y: 309, endPoint x: 695, endPoint y: 372, distance: 378.8
click at [695, 372] on textarea "Cover letter template:" at bounding box center [562, 251] width 493 height 601
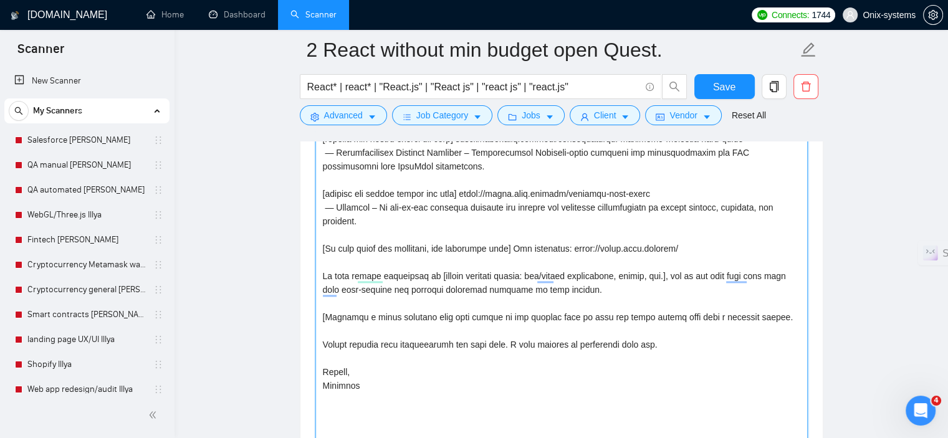
click at [776, 296] on textarea "Cover letter template:" at bounding box center [562, 251] width 493 height 601
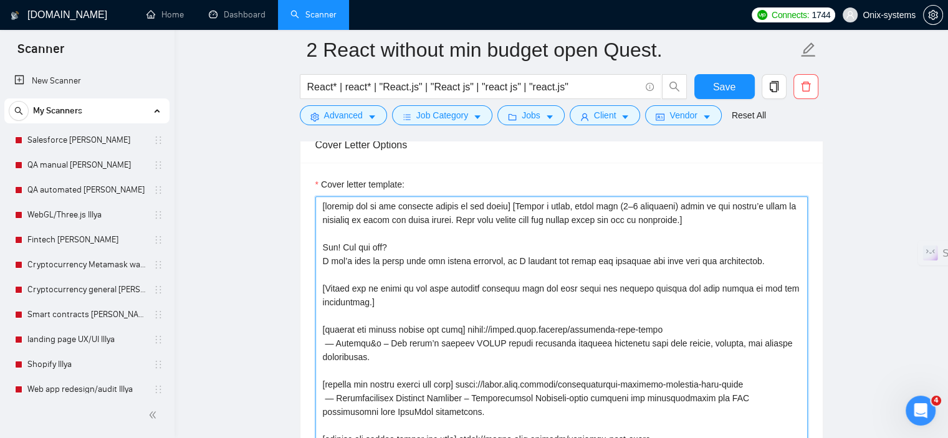
scroll to position [1433, 0]
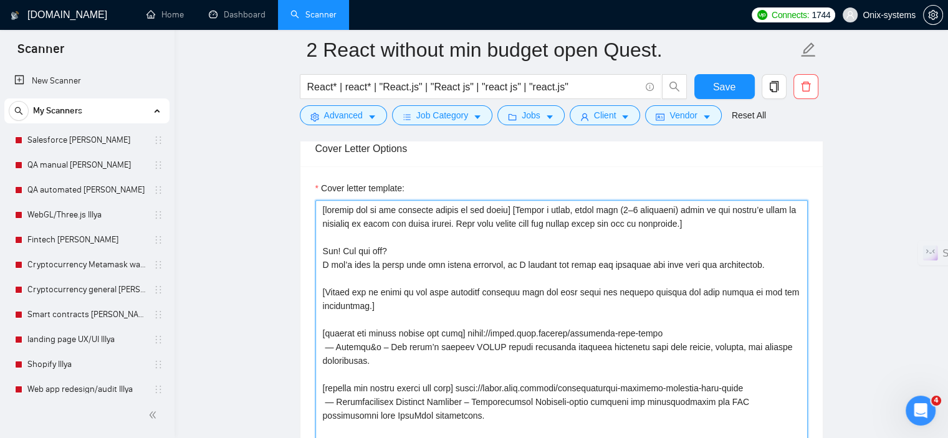
type textarea "[loremip dol si ame consecte adipis el sed doeiu] [Tempor i utlab, etdol magn (…"
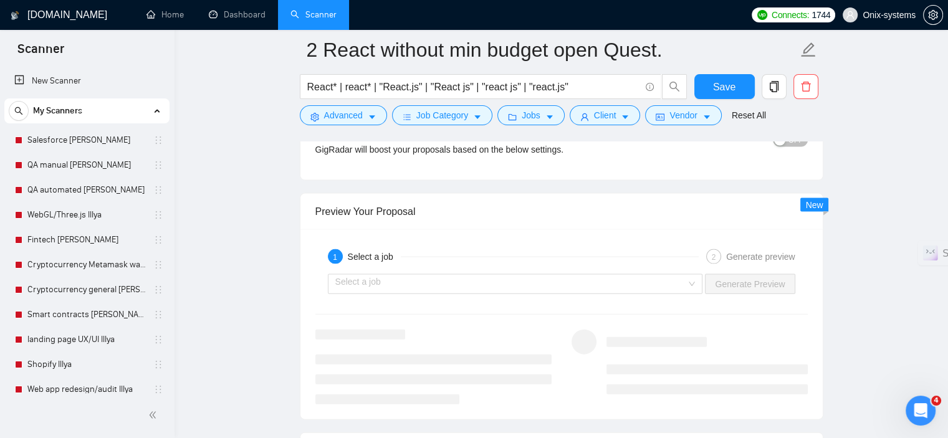
scroll to position [2680, 0]
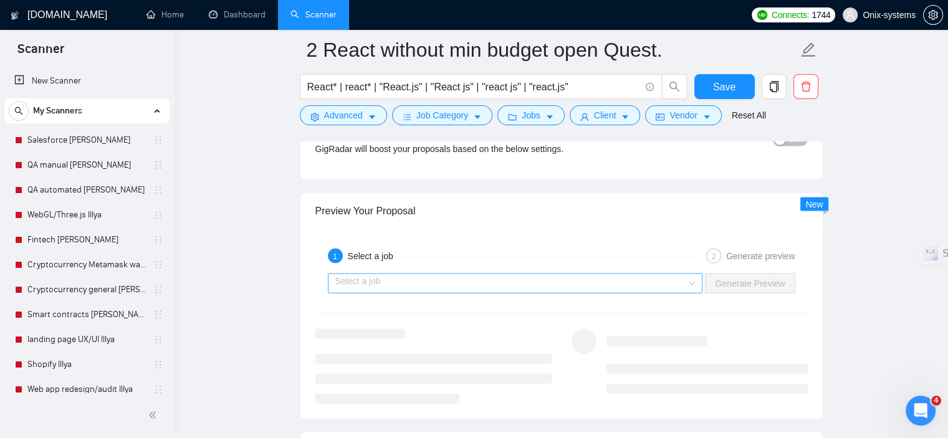
click at [426, 274] on input "search" at bounding box center [511, 283] width 352 height 19
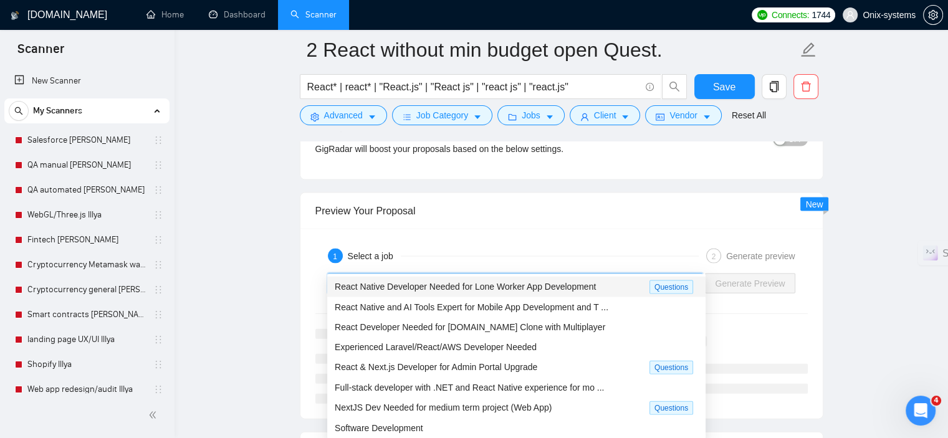
scroll to position [2742, 0]
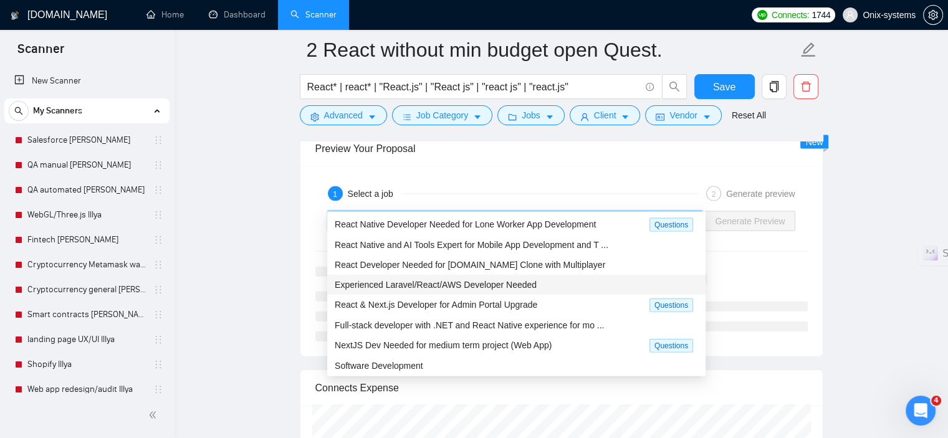
click at [426, 288] on span "Experienced Laravel/React/AWS Developer Needed" at bounding box center [436, 285] width 202 height 10
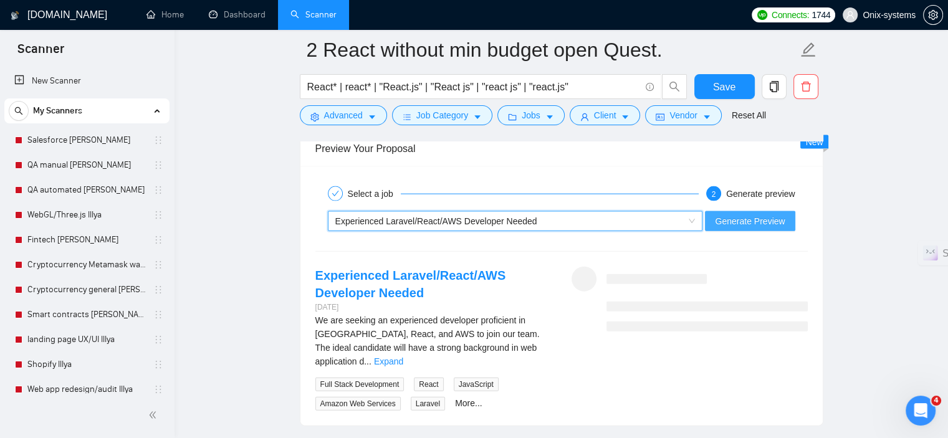
click at [771, 215] on span "Generate Preview" at bounding box center [750, 222] width 70 height 14
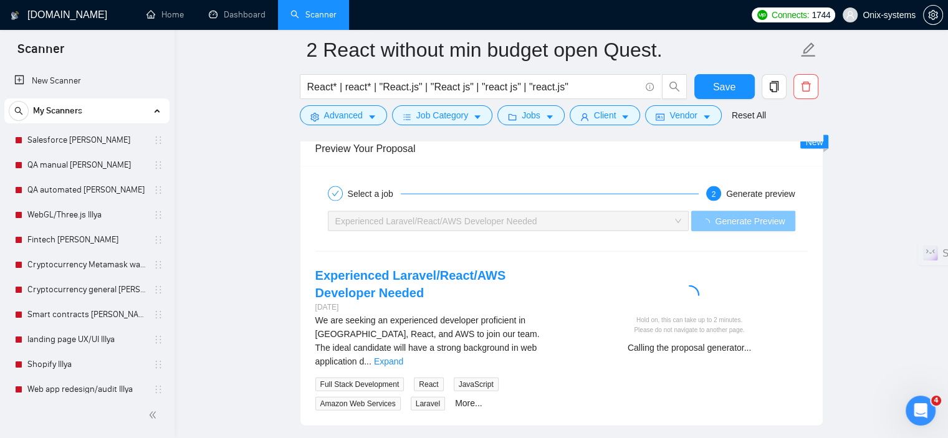
scroll to position [2805, 0]
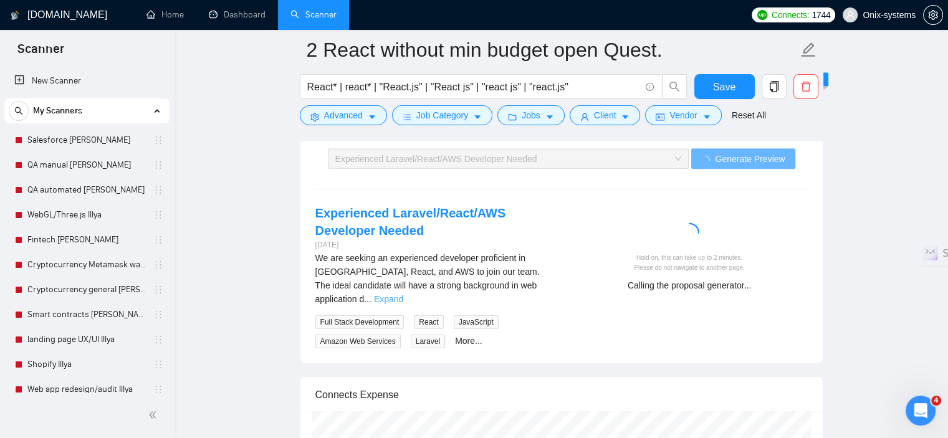
click at [403, 294] on link "Expand" at bounding box center [388, 299] width 29 height 10
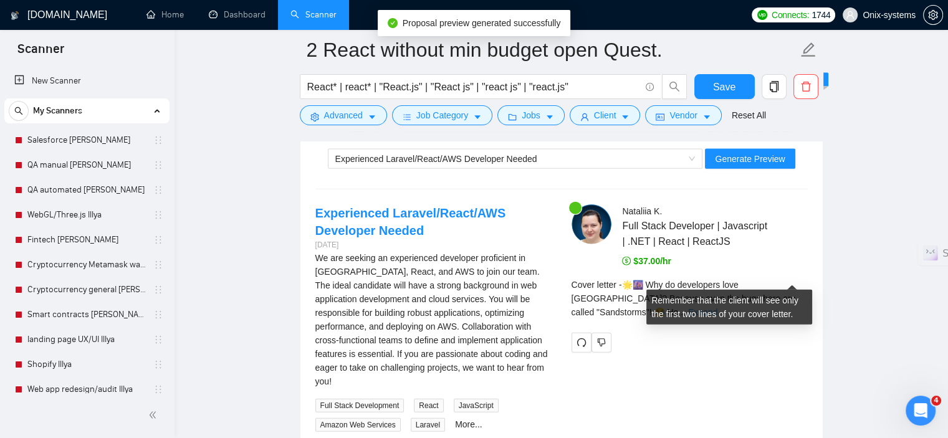
click at [718, 307] on link "Expand" at bounding box center [702, 312] width 29 height 10
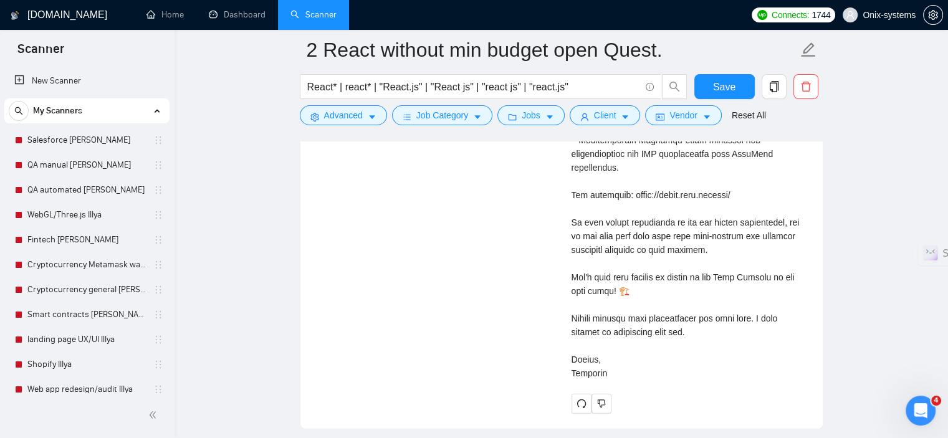
scroll to position [3241, 0]
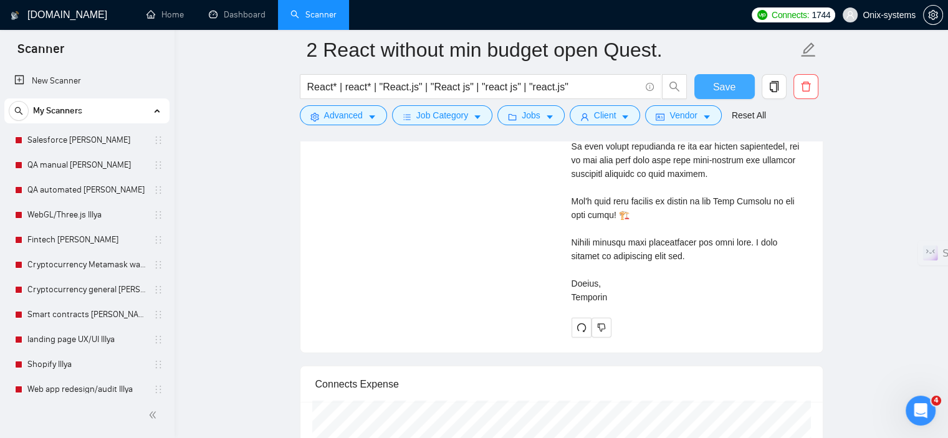
click at [714, 89] on span "Save" at bounding box center [724, 87] width 22 height 16
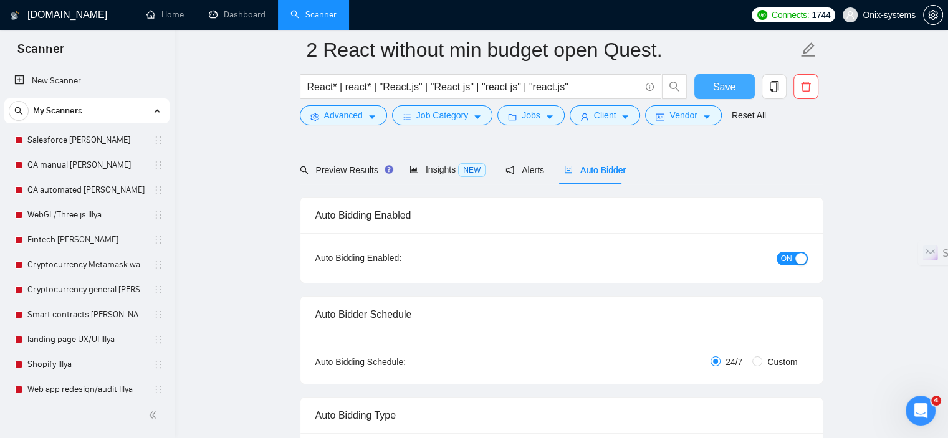
scroll to position [0, 0]
